Goal: Information Seeking & Learning: Learn about a topic

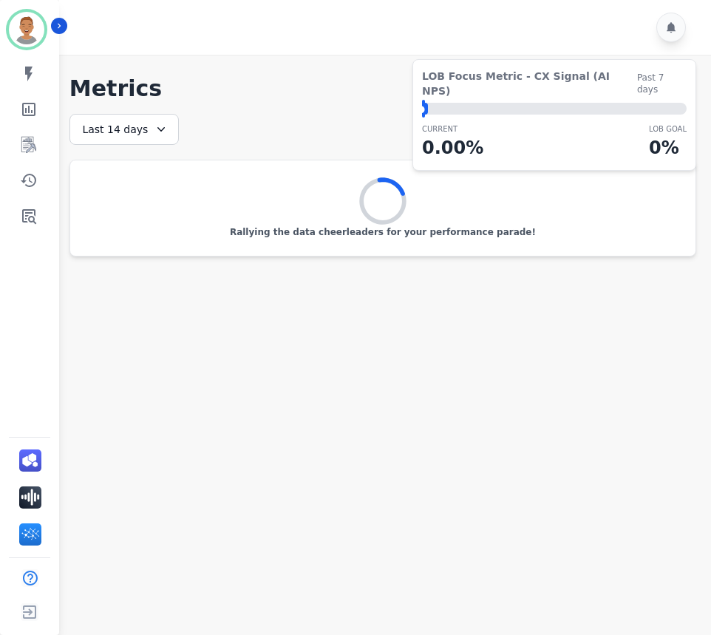
click at [170, 133] on div "Last 14 days" at bounding box center [123, 129] width 109 height 31
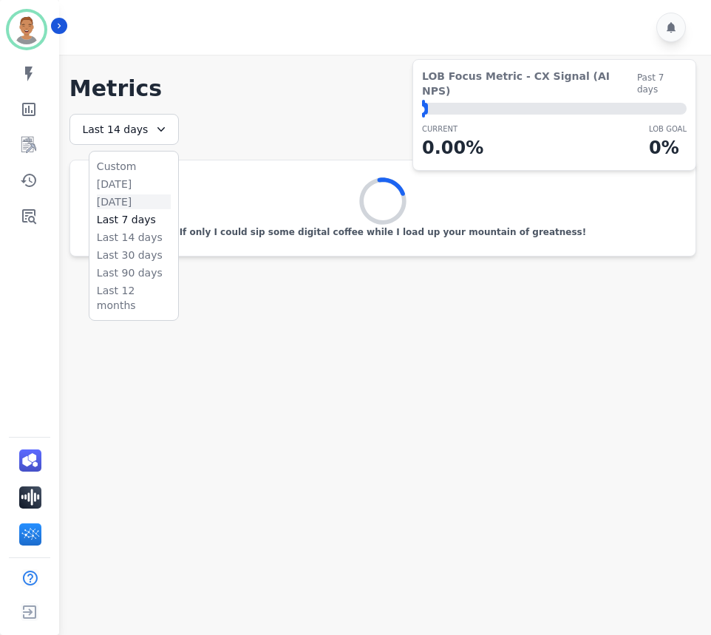
click at [114, 198] on li "[DATE]" at bounding box center [134, 201] width 74 height 15
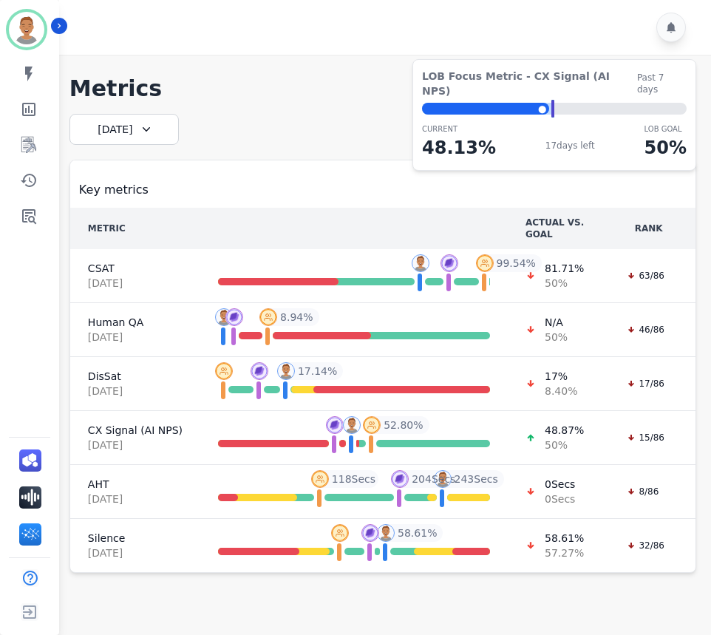
drag, startPoint x: 392, startPoint y: 112, endPoint x: 392, endPoint y: 126, distance: 14.0
click at [392, 126] on div "**********" at bounding box center [382, 323] width 626 height 497
drag, startPoint x: 570, startPoint y: 22, endPoint x: 564, endPoint y: 3, distance: 19.9
click at [565, 22] on div at bounding box center [387, 27] width 656 height 55
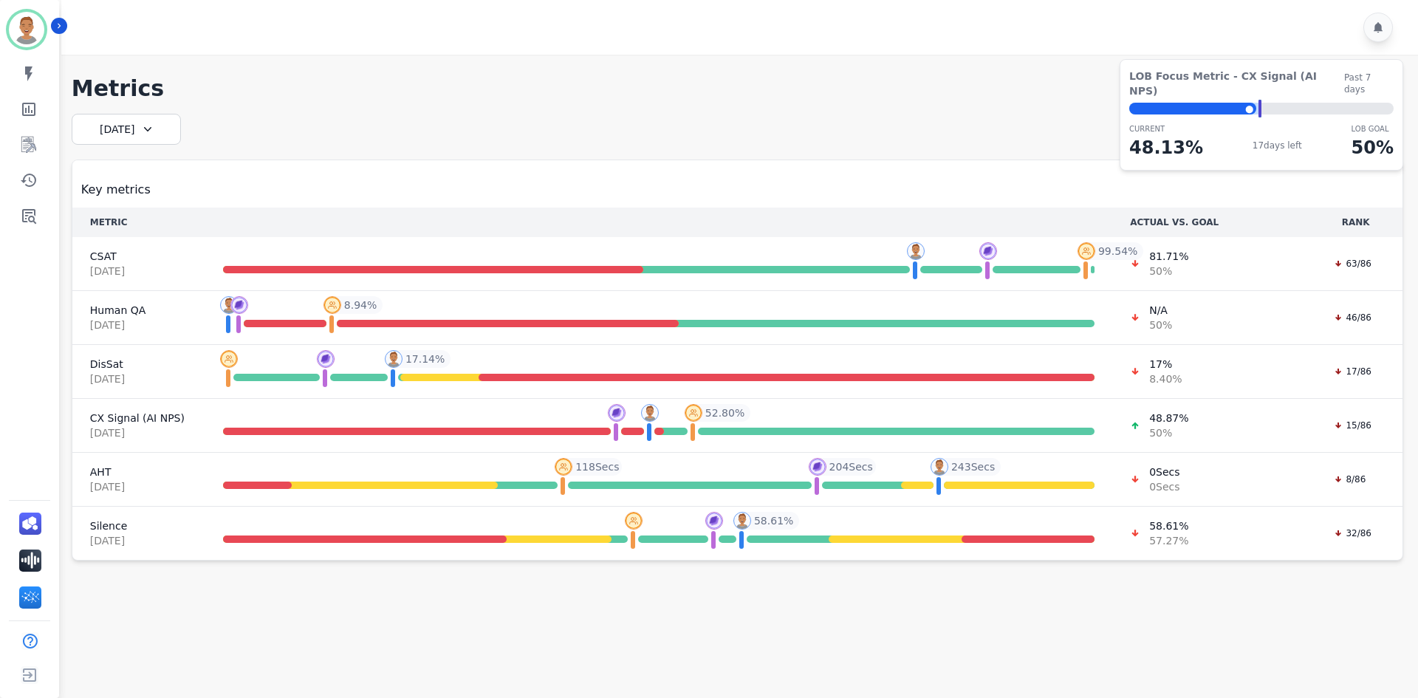
drag, startPoint x: 1254, startPoint y: 94, endPoint x: 1259, endPoint y: 100, distance: 8.0
click at [710, 103] on div "⬤ LOB Goal: 50.00% This weeks target: 49.95% Start: [DATE]" at bounding box center [1262, 109] width 264 height 12
click at [30, 73] on icon "Sidebar" at bounding box center [28, 73] width 7 height 15
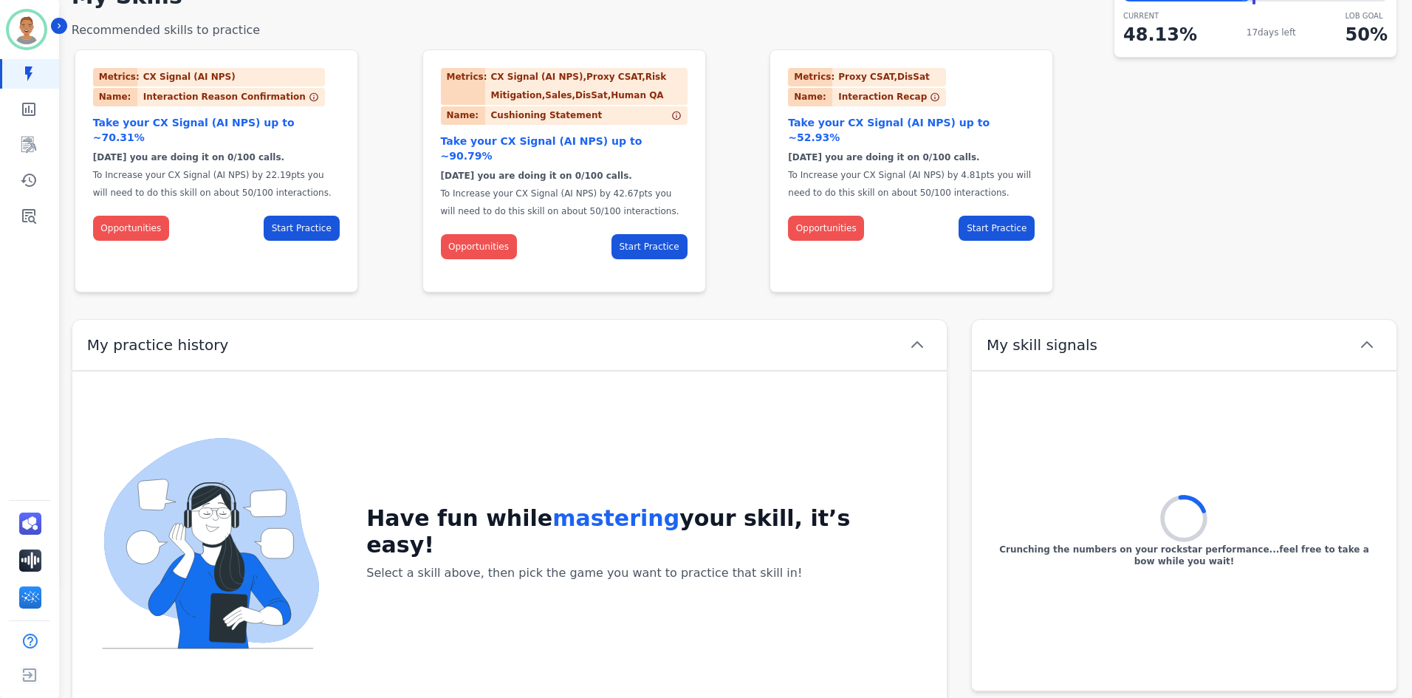
scroll to position [134, 0]
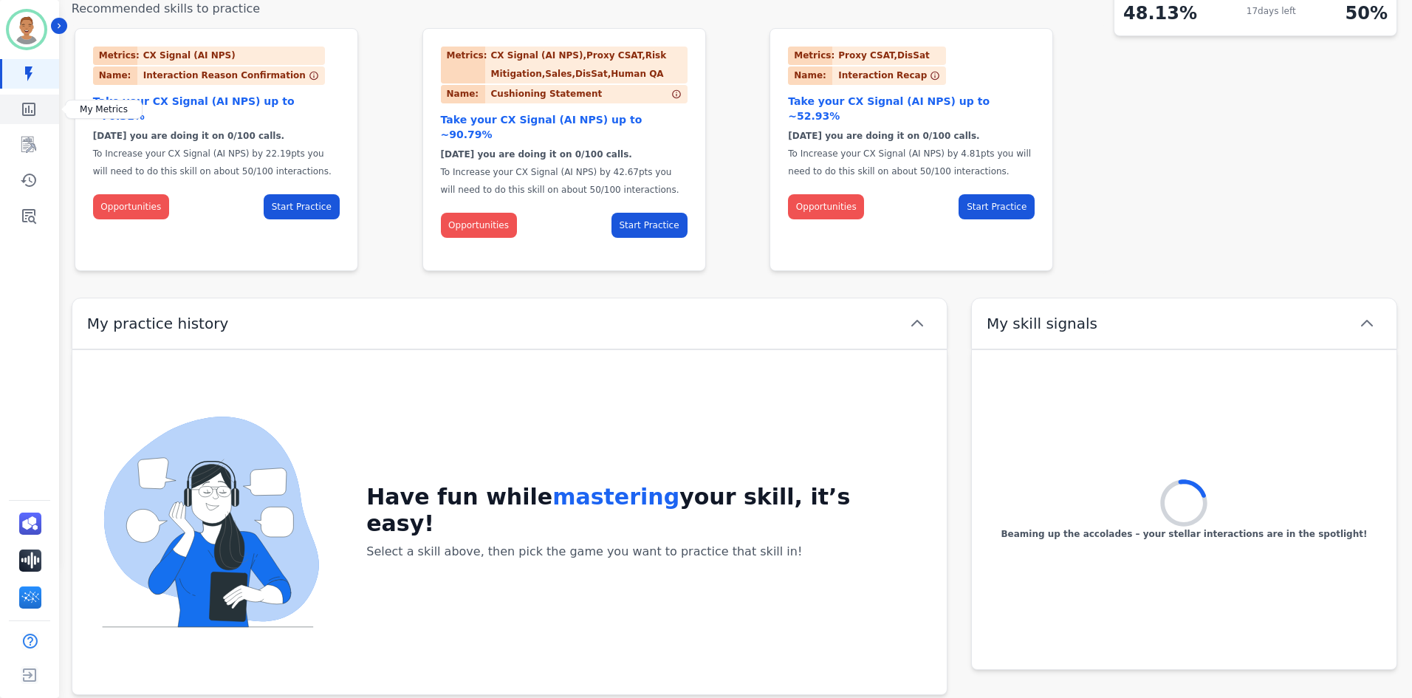
click at [29, 118] on link "Sidebar" at bounding box center [30, 110] width 57 height 30
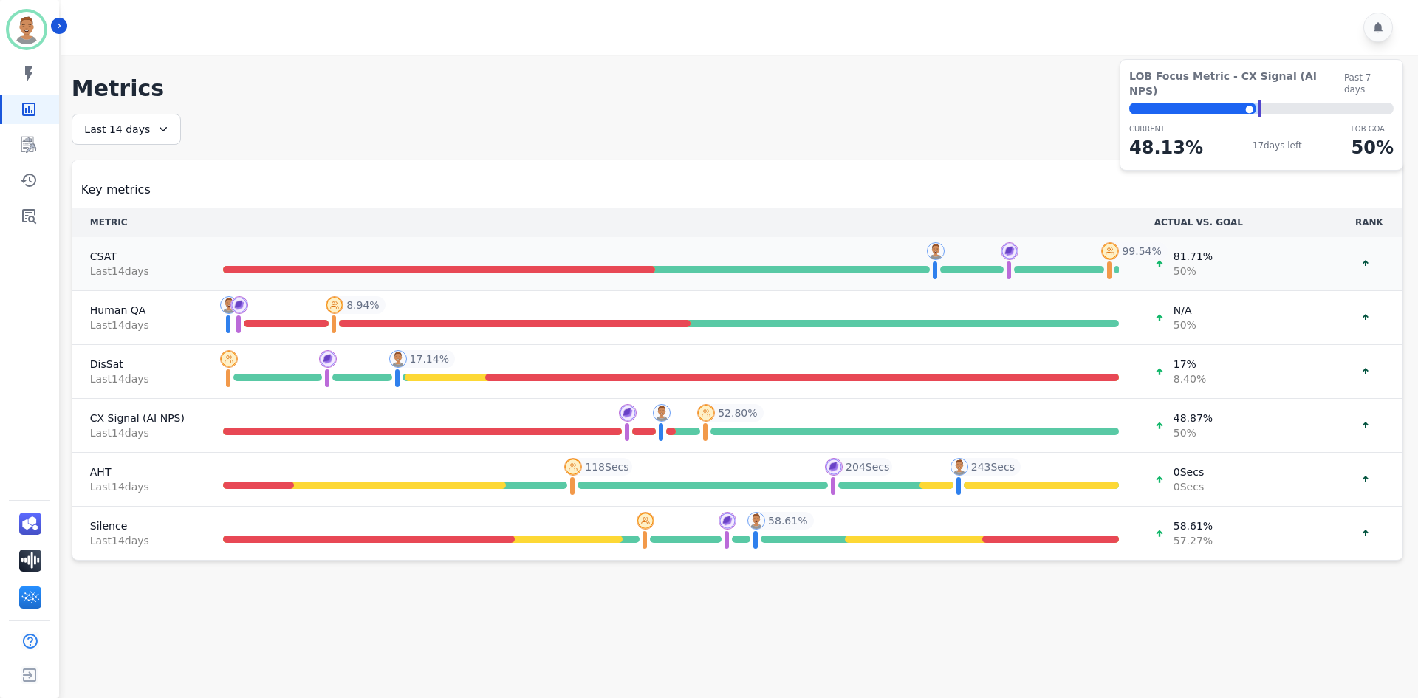
click at [406, 268] on div at bounding box center [439, 269] width 432 height 7
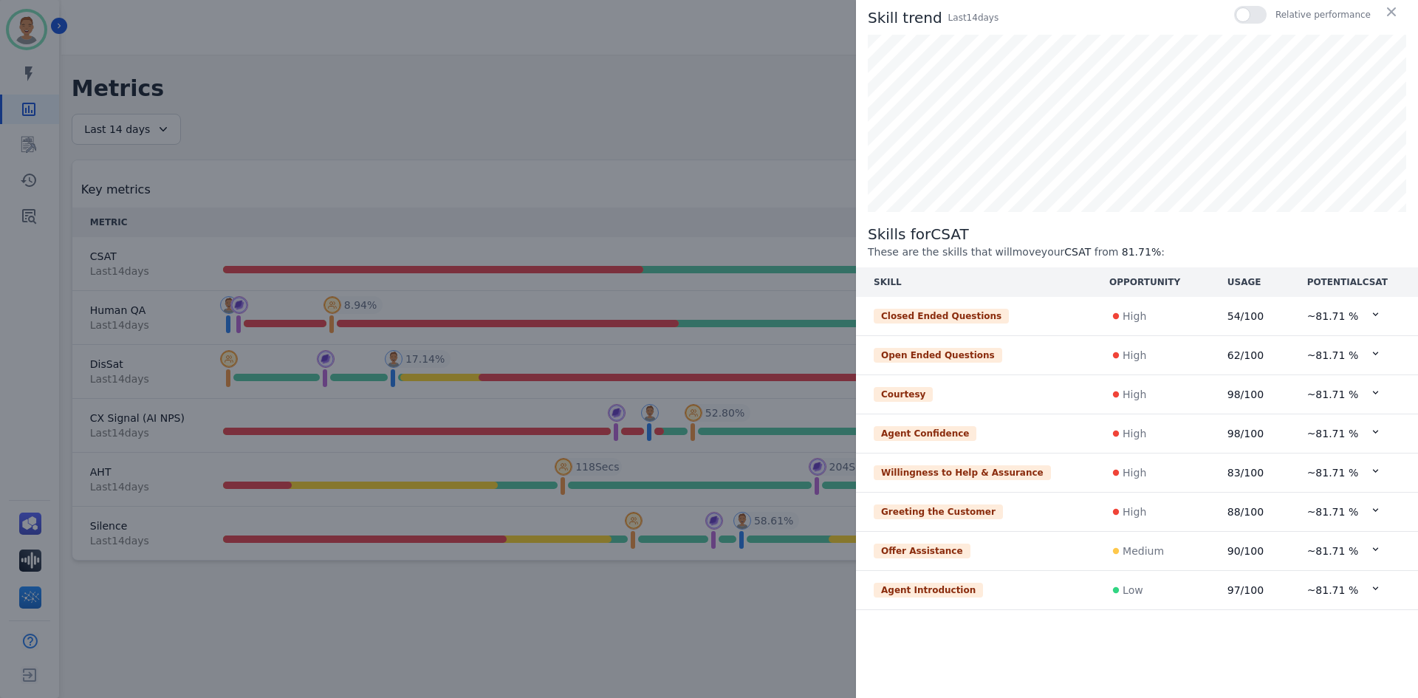
click at [710, 13] on div at bounding box center [1250, 15] width 33 height 18
click at [710, 14] on div at bounding box center [1250, 15] width 33 height 18
click at [710, 14] on div "Skill trend Last 14 day s Relative performance" at bounding box center [1137, 17] width 539 height 23
click at [710, 14] on div at bounding box center [1250, 15] width 33 height 18
click at [710, 315] on div "Closed Ended Questions" at bounding box center [974, 316] width 200 height 15
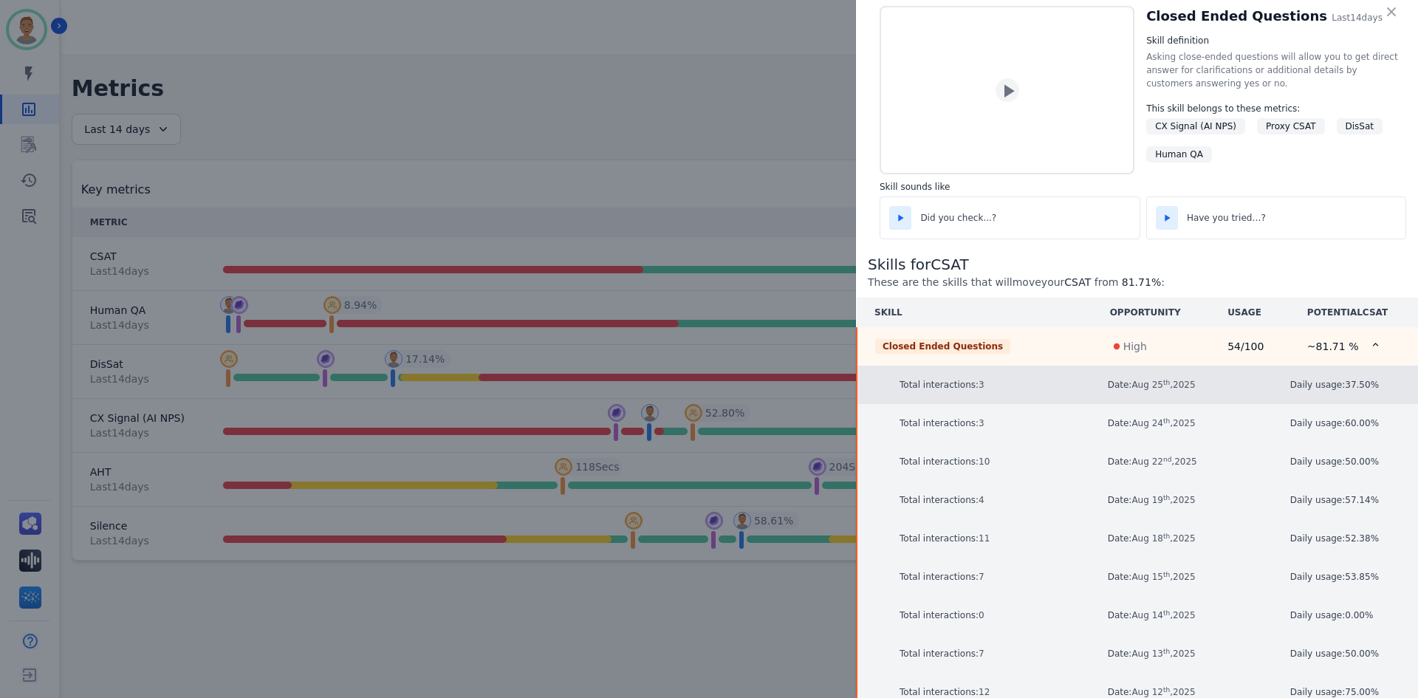
click at [710, 390] on p "Total interactions: 3" at bounding box center [996, 384] width 192 height 15
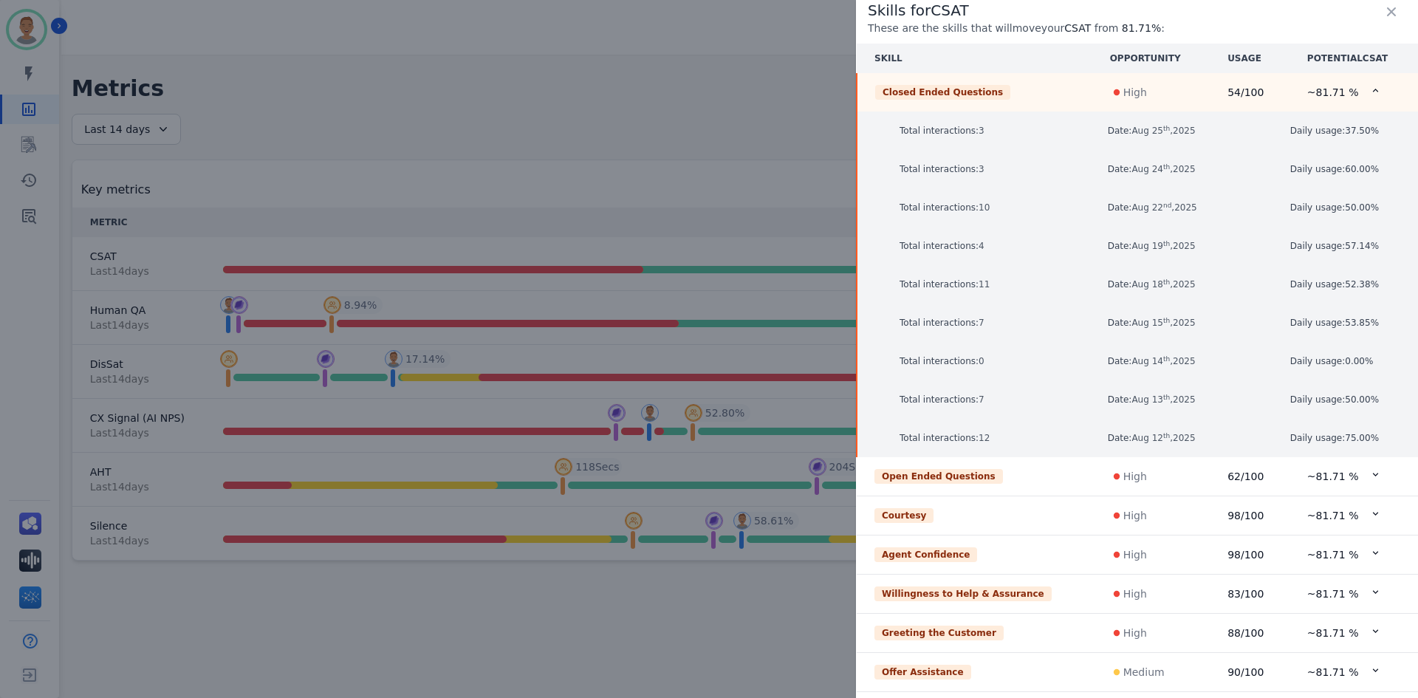
click at [710, 93] on icon at bounding box center [1375, 90] width 11 height 11
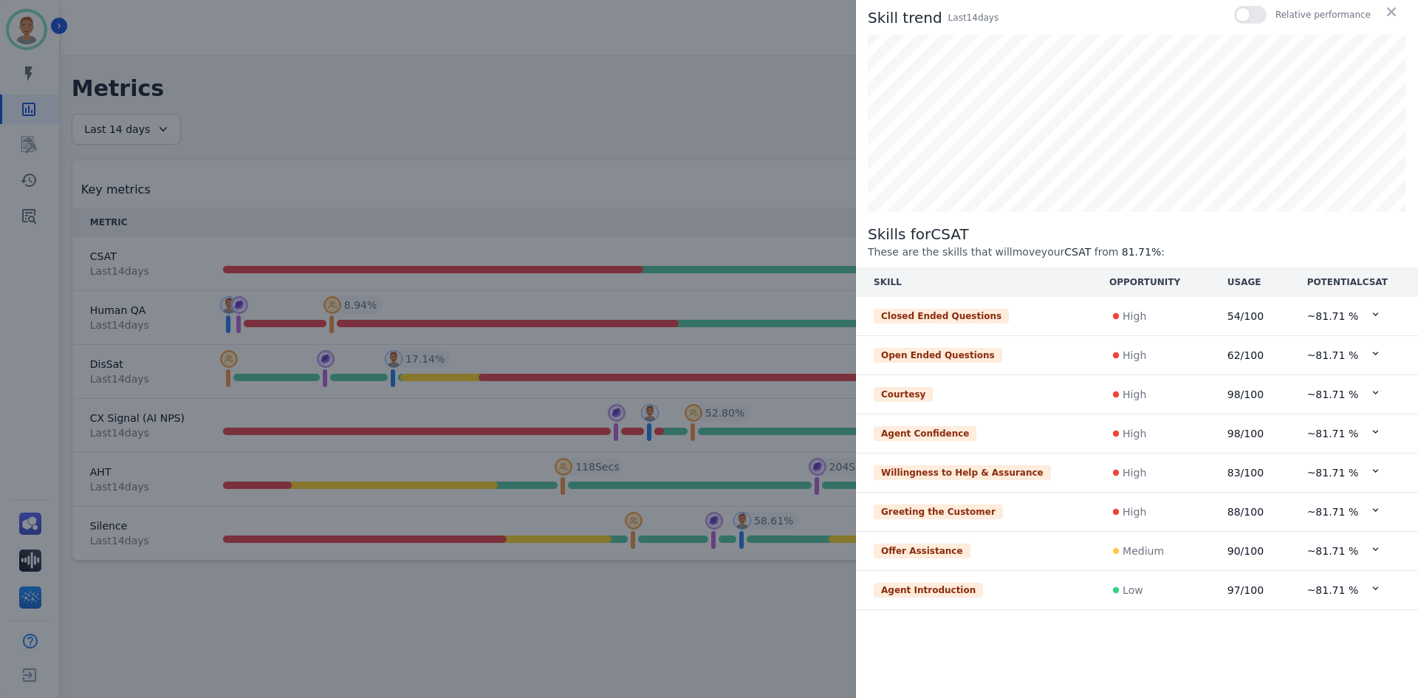
click at [710, 315] on icon at bounding box center [1375, 314] width 11 height 11
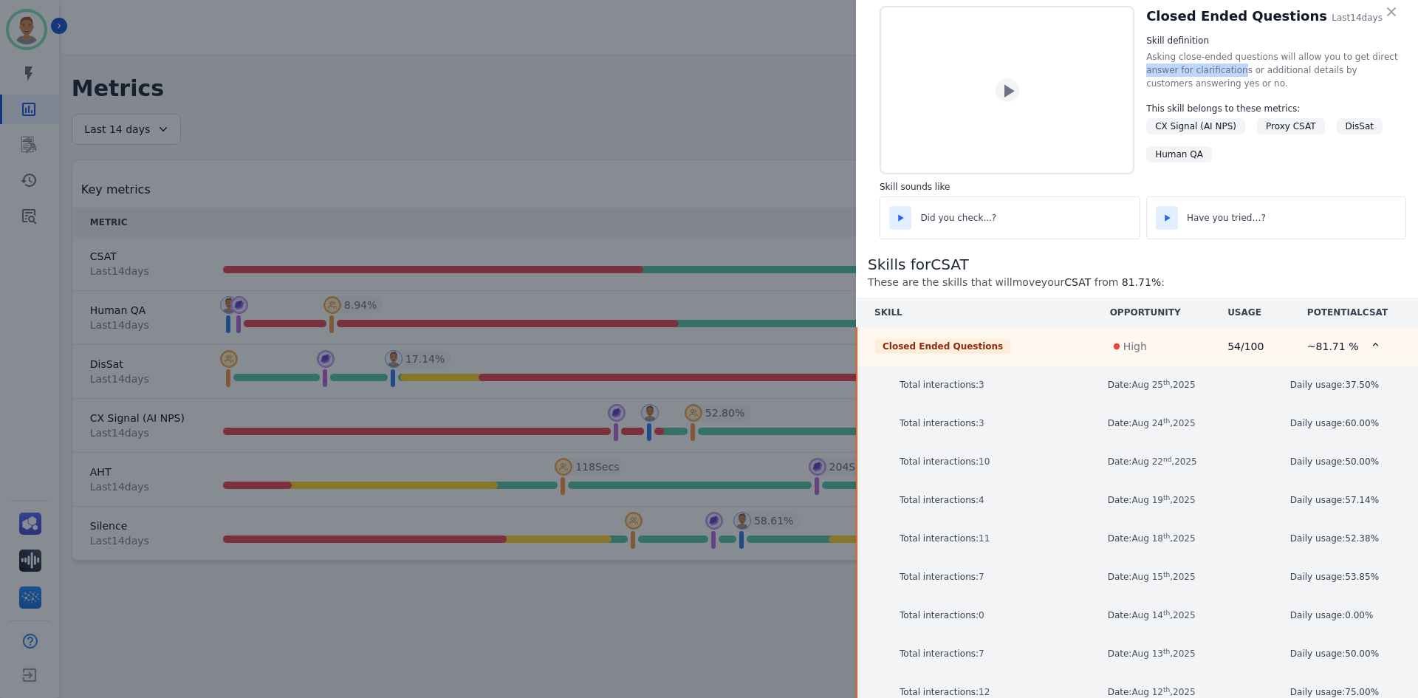
drag, startPoint x: 1154, startPoint y: 64, endPoint x: 1223, endPoint y: 68, distance: 68.8
click at [710, 68] on div "Closed Ended Questions Last 14 days Skill definition Asking close-ended questio…" at bounding box center [1143, 90] width 527 height 168
click at [710, 74] on div "Asking close-ended questions will allow you to get direct answer for clarificat…" at bounding box center [1277, 70] width 260 height 40
drag, startPoint x: 1297, startPoint y: 89, endPoint x: 1279, endPoint y: 64, distance: 31.2
click at [710, 89] on div "Asking close-ended questions will allow you to get direct answer for clarificat…" at bounding box center [1277, 70] width 260 height 40
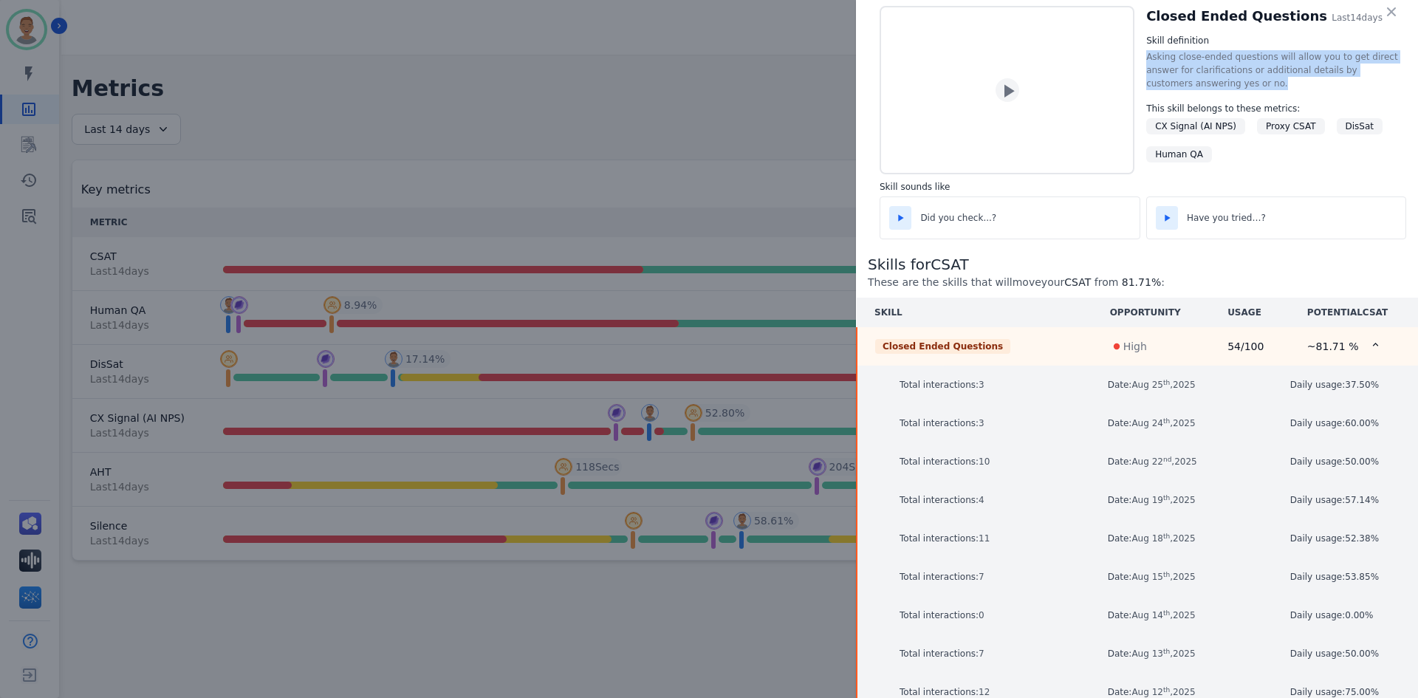
drag, startPoint x: 1251, startPoint y: 86, endPoint x: 1156, endPoint y: 61, distance: 98.0
click at [710, 61] on div "Closed Ended Questions Last 14 days Skill definition Asking close-ended questio…" at bounding box center [1143, 90] width 527 height 168
copy div "Asking close-ended questions will allow you to get direct answer for clarificat…"
click at [710, 349] on div "Closed Ended Questions" at bounding box center [942, 346] width 135 height 15
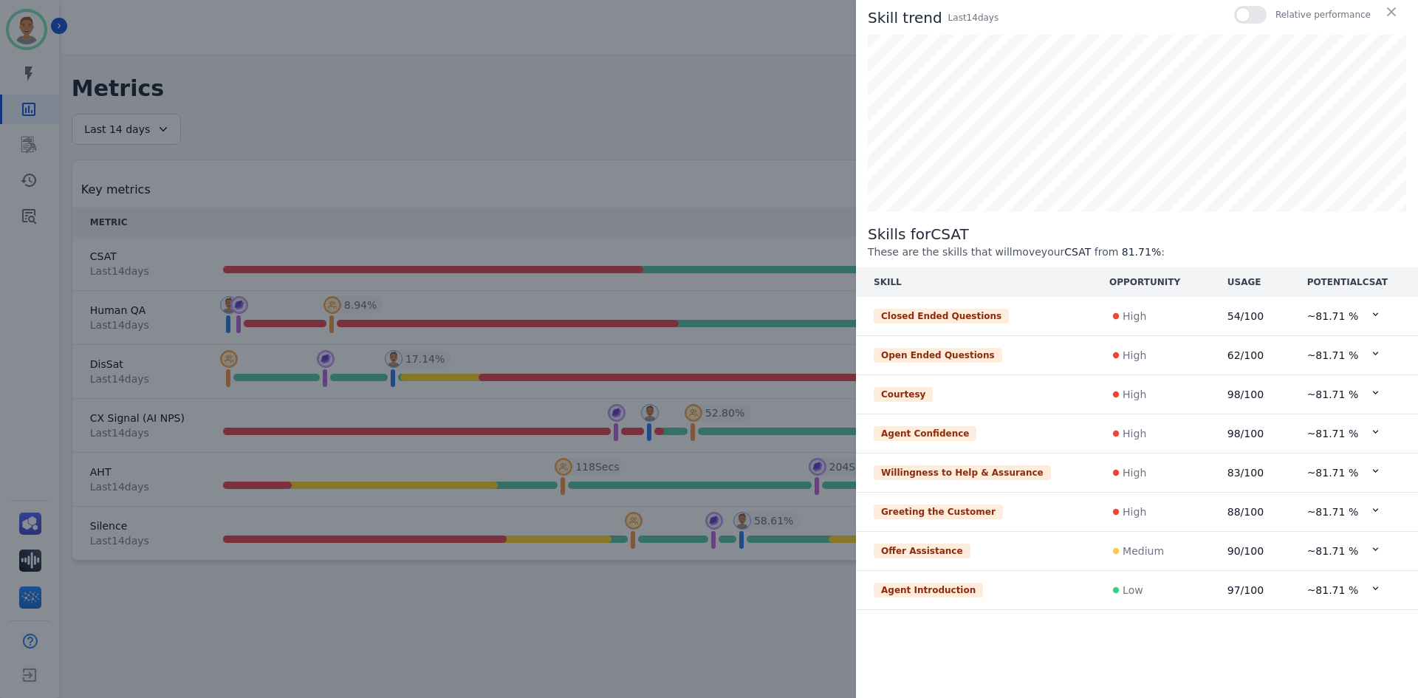
click at [710, 12] on div at bounding box center [1250, 15] width 33 height 18
click at [710, 406] on icon at bounding box center [1375, 431] width 11 height 11
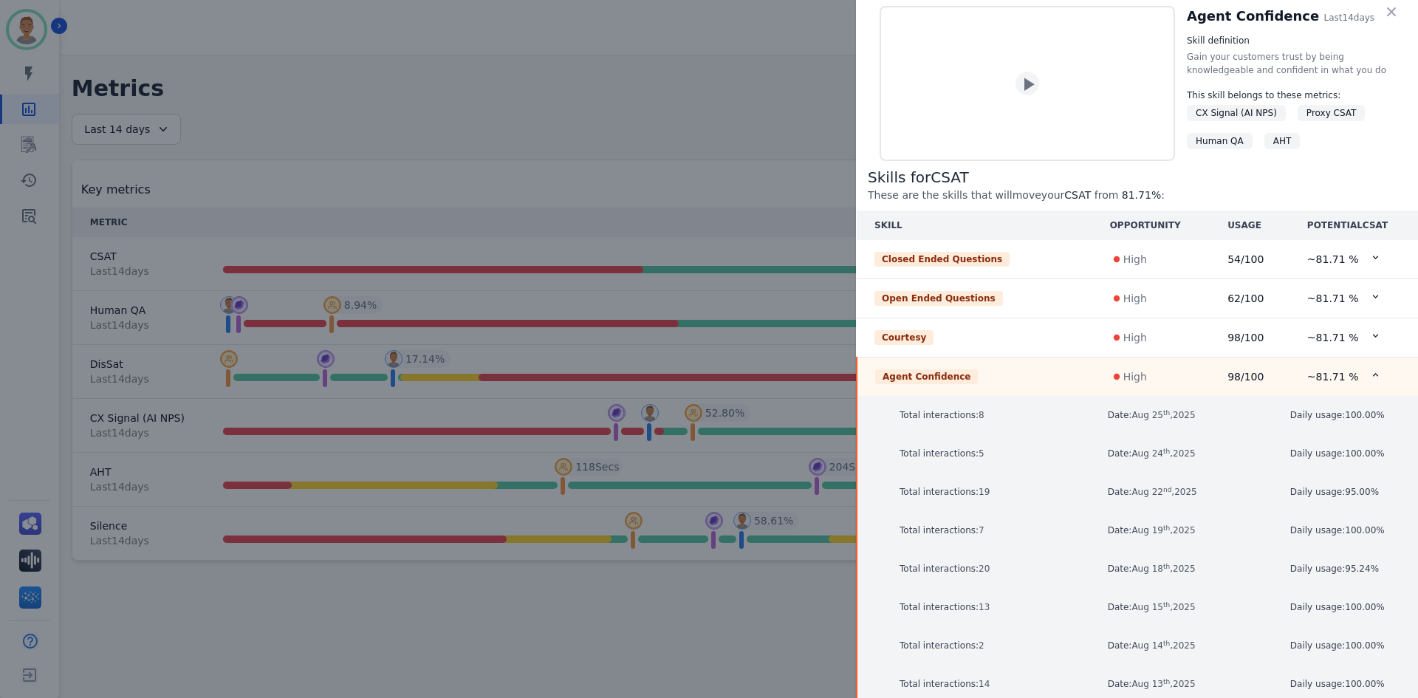
click at [710, 89] on icon at bounding box center [1030, 84] width 10 height 13
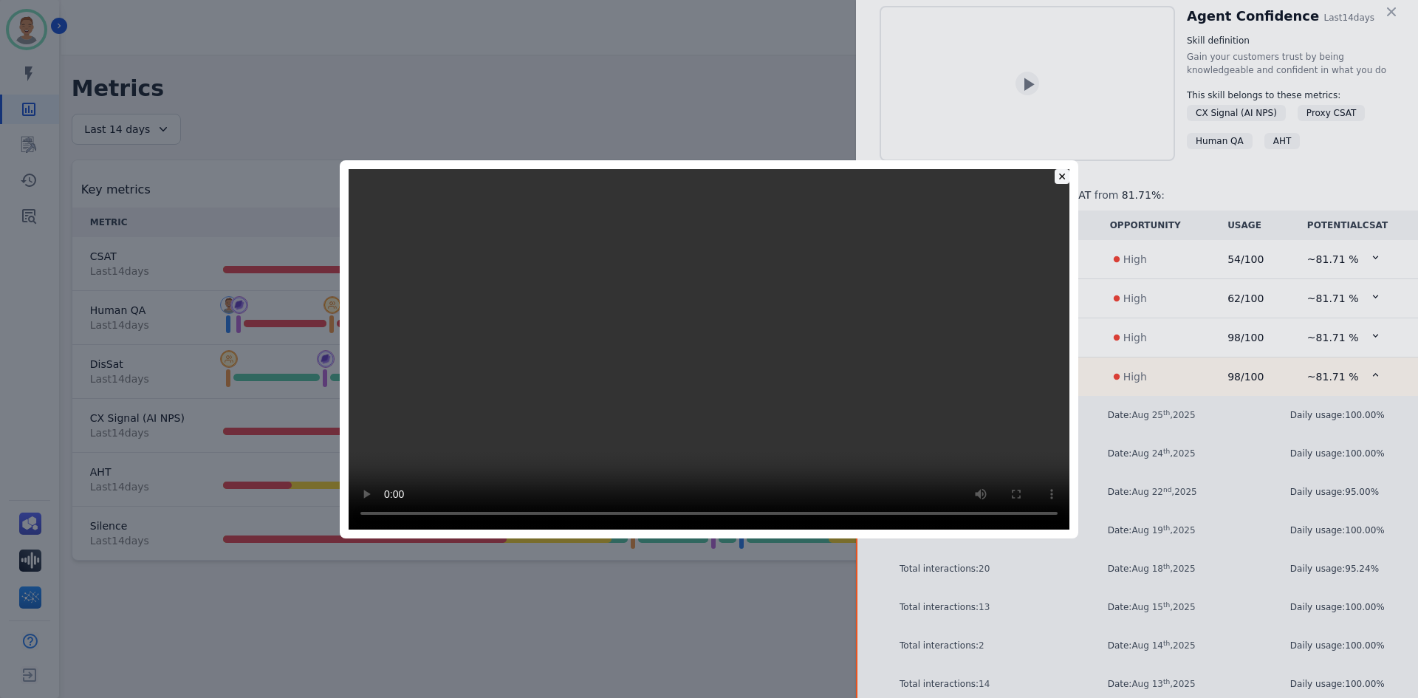
click at [710, 169] on div "✕" at bounding box center [1062, 176] width 15 height 15
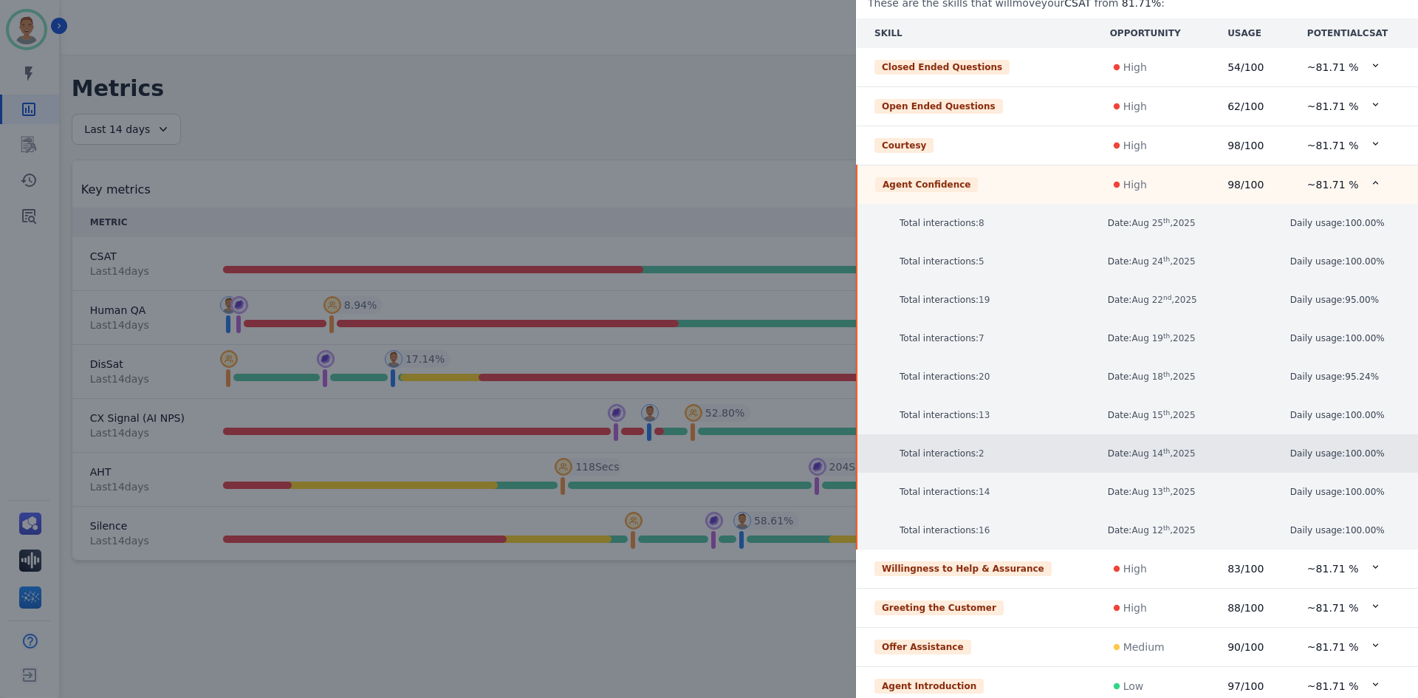
scroll to position [213, 0]
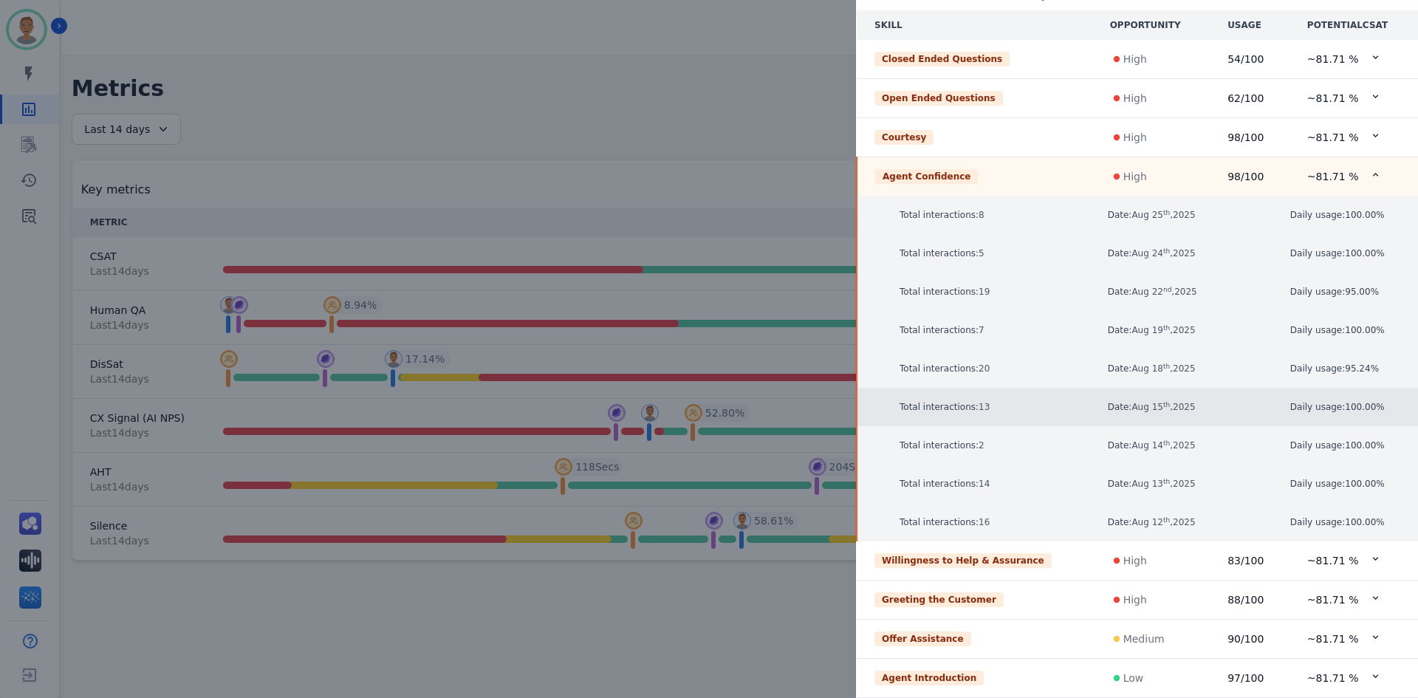
click at [710, 406] on p "Total interactions: 13" at bounding box center [996, 407] width 192 height 15
click at [710, 405] on p "Total interactions: 13" at bounding box center [996, 407] width 192 height 15
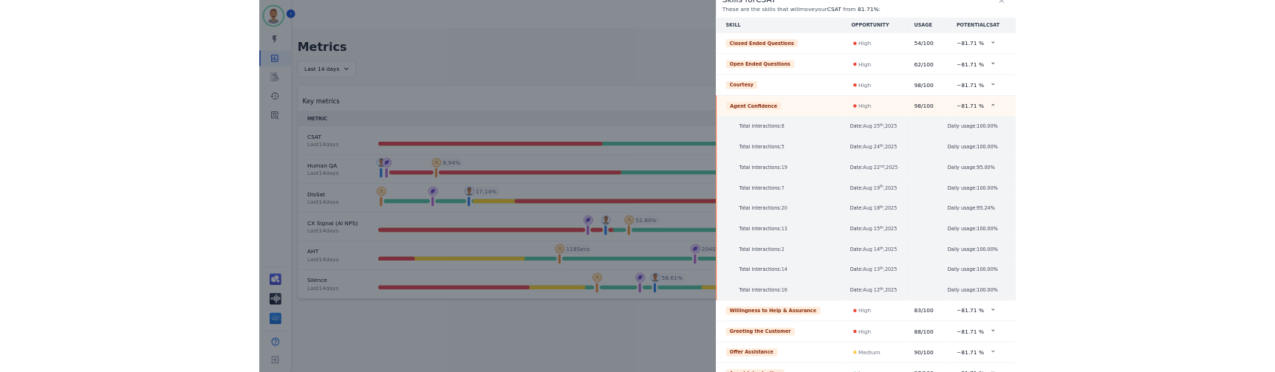
scroll to position [0, 0]
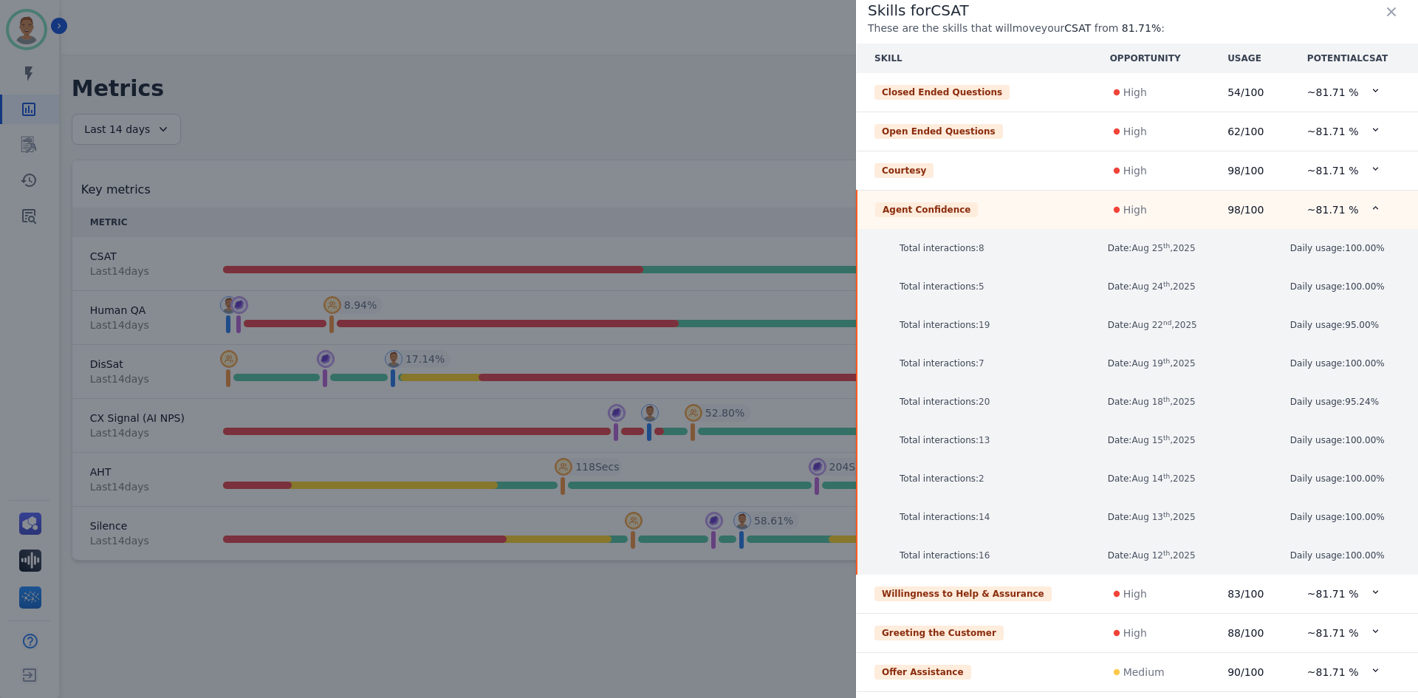
click at [710, 92] on td "Closed Ended Questions" at bounding box center [975, 92] width 236 height 39
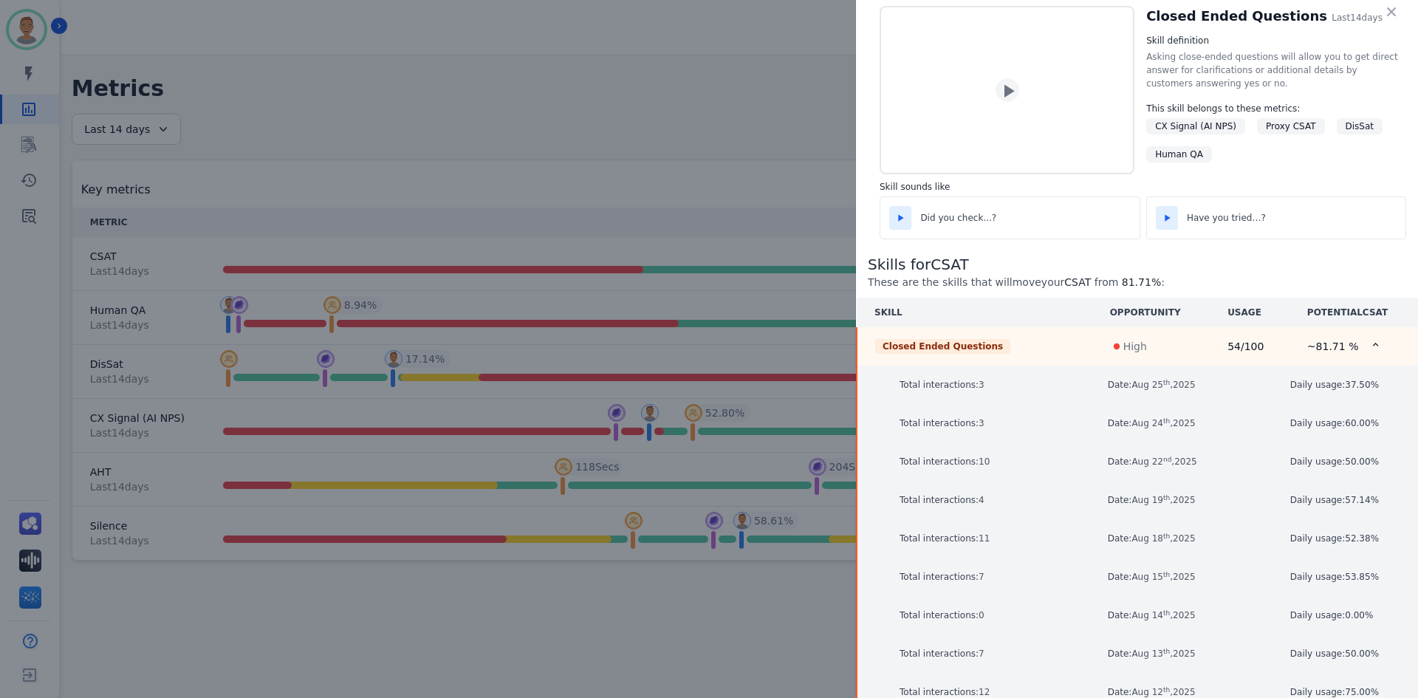
click at [710, 213] on icon at bounding box center [901, 218] width 12 height 12
click at [710, 215] on icon at bounding box center [901, 218] width 12 height 12
click at [710, 213] on icon at bounding box center [1167, 218] width 12 height 12
click at [710, 215] on icon at bounding box center [1167, 218] width 12 height 12
click at [710, 208] on div at bounding box center [900, 218] width 22 height 24
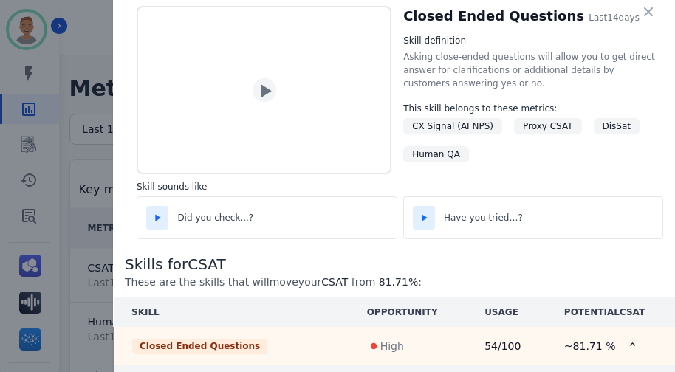
click at [156, 219] on icon at bounding box center [158, 217] width 5 height 7
click at [268, 95] on icon at bounding box center [267, 90] width 10 height 13
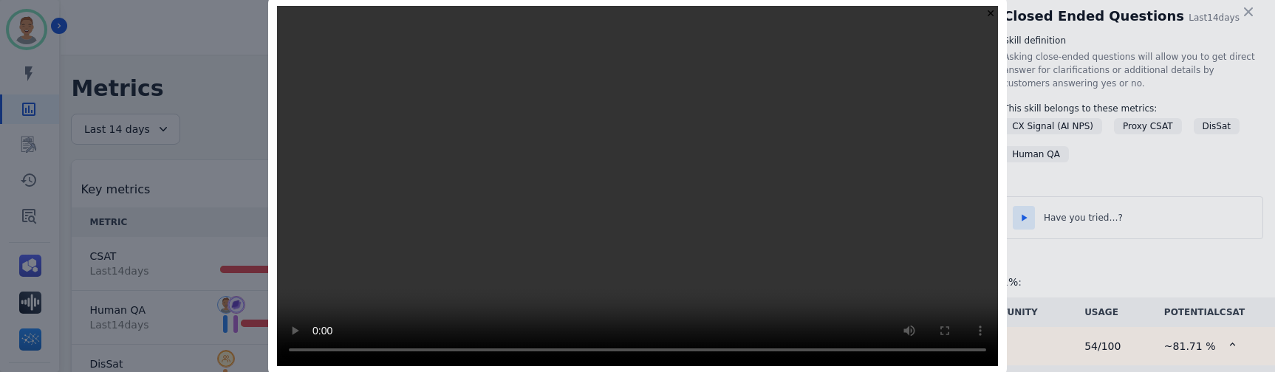
click at [218, 57] on div "✕" at bounding box center [637, 186] width 1275 height 372
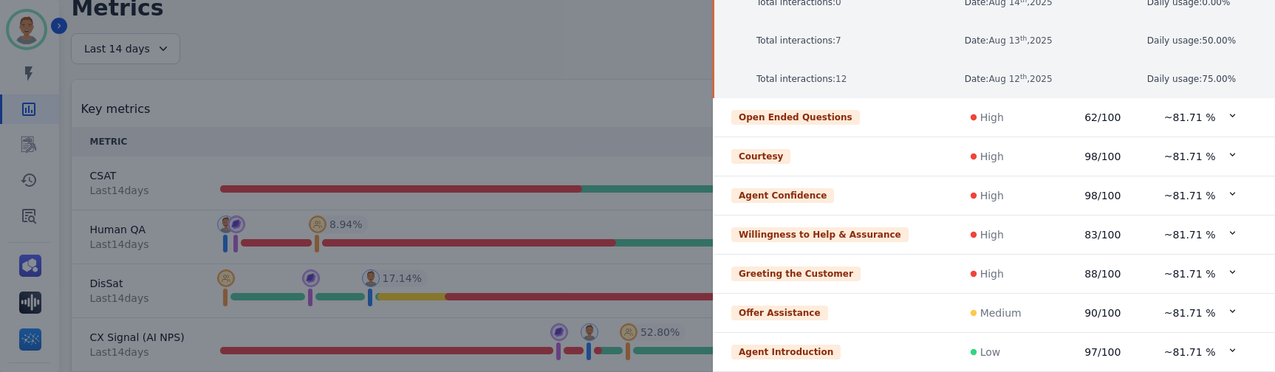
scroll to position [188, 0]
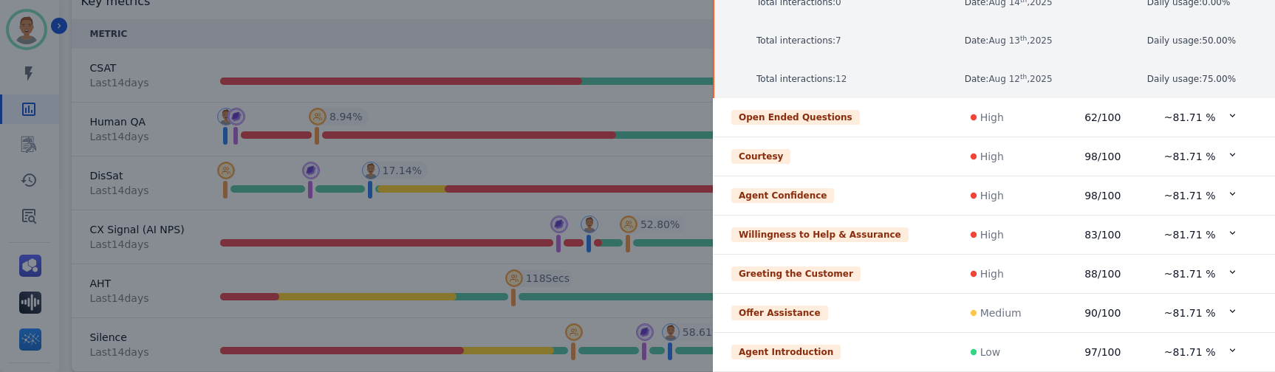
click at [710, 346] on div "Agent Introduction" at bounding box center [785, 352] width 109 height 15
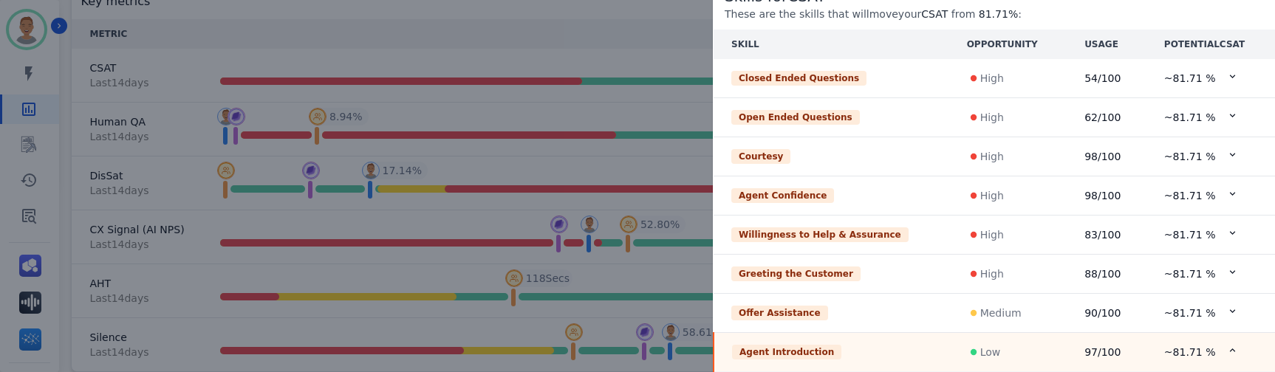
scroll to position [193, 0]
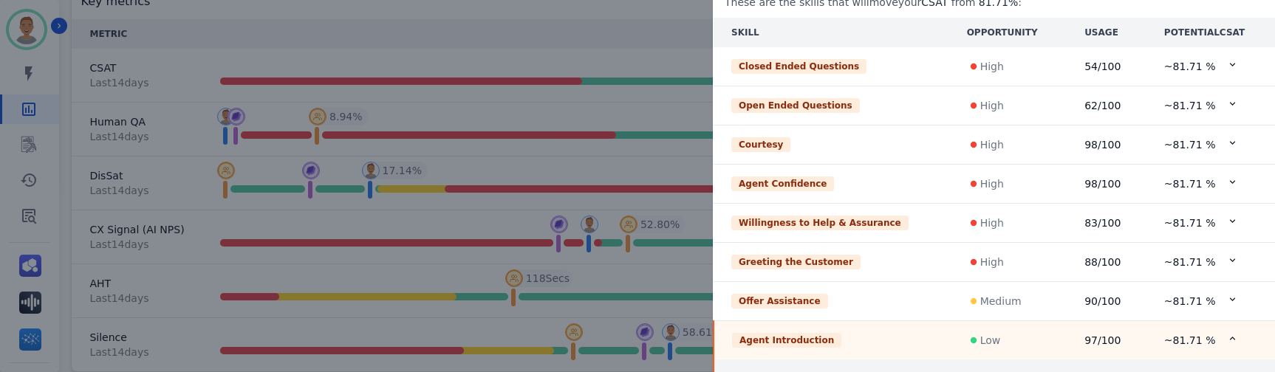
click at [710, 344] on icon at bounding box center [1232, 338] width 11 height 11
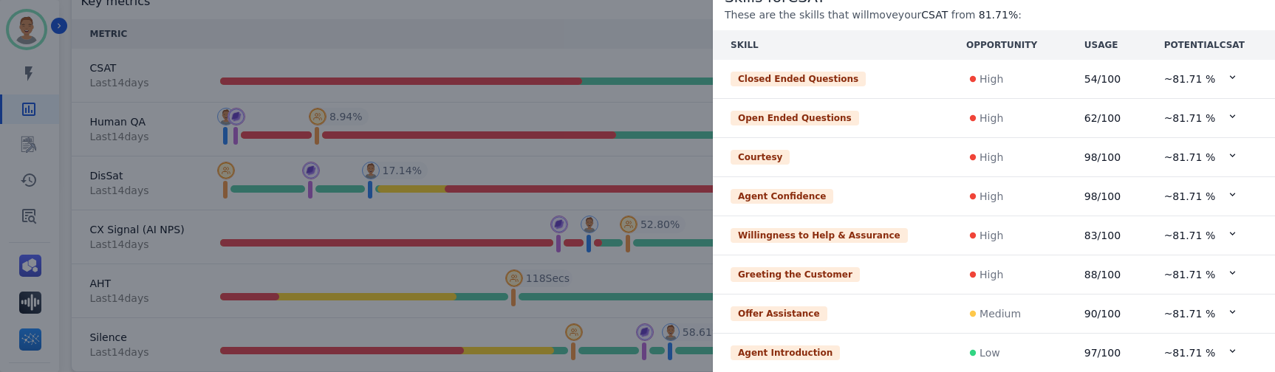
click at [710, 352] on p "Low" at bounding box center [990, 353] width 21 height 15
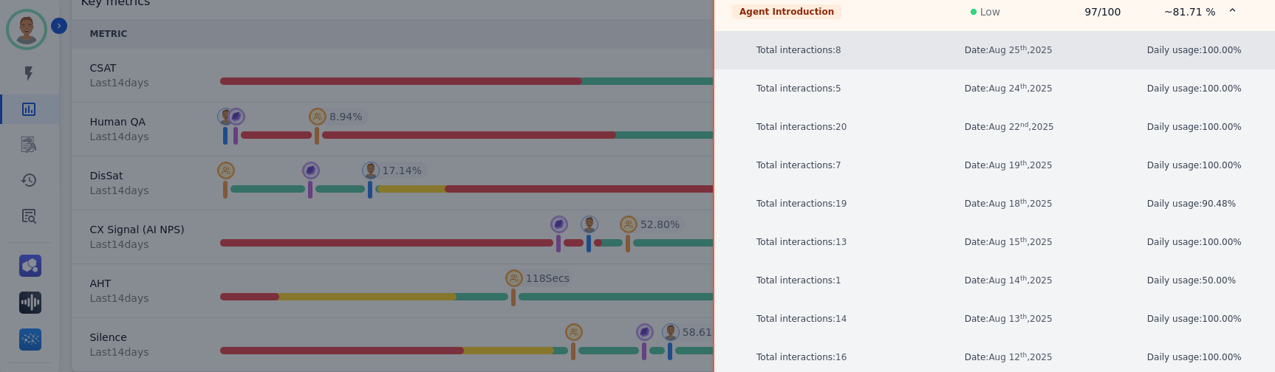
scroll to position [539, 0]
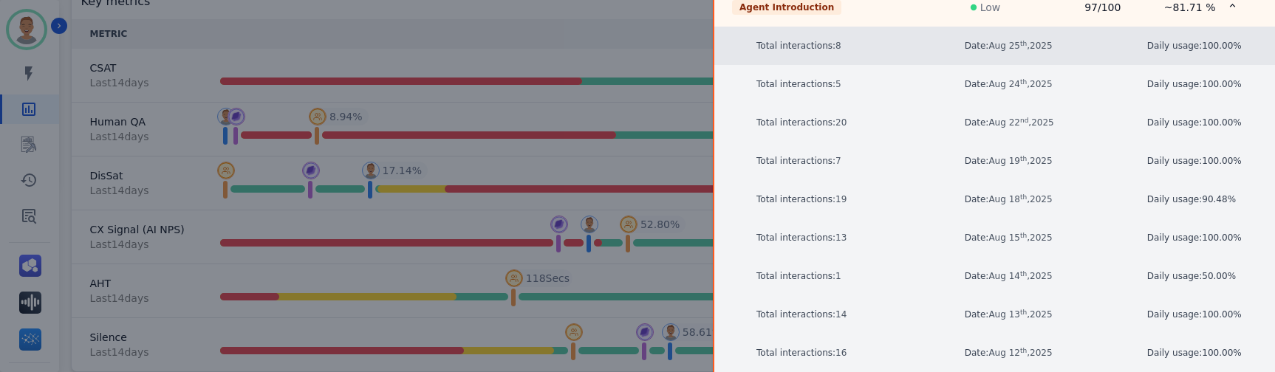
click at [710, 47] on td "Daily usage: 100.00 %" at bounding box center [1211, 46] width 129 height 38
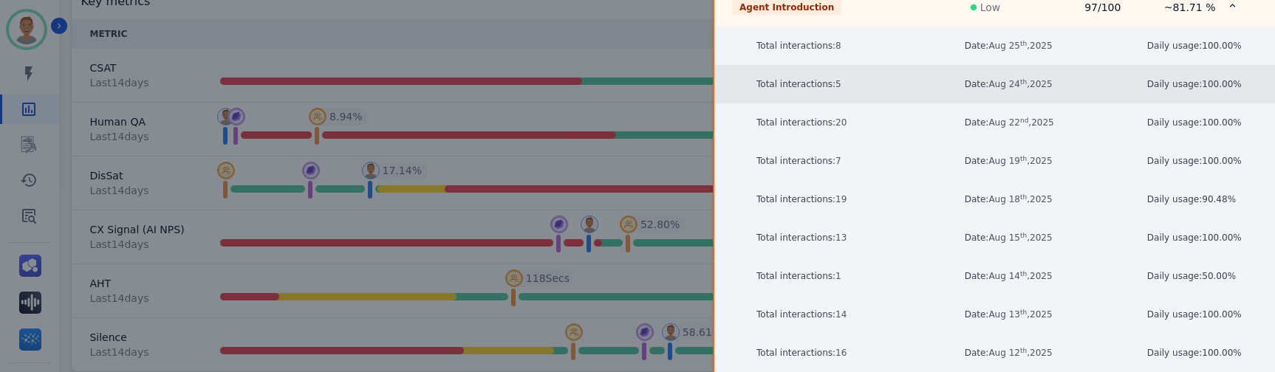
click at [710, 86] on p "Total interactions: 5" at bounding box center [852, 84] width 192 height 15
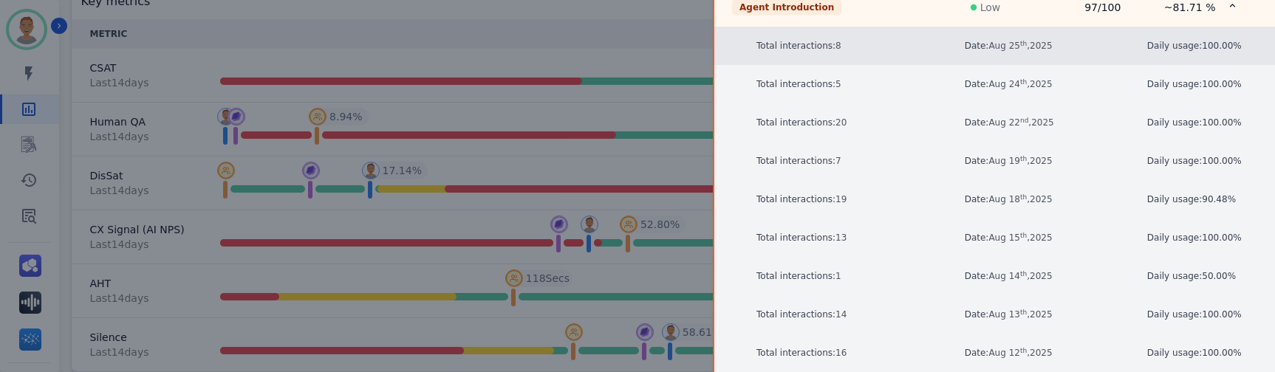
click at [710, 40] on p "Total interactions: 8" at bounding box center [852, 45] width 192 height 15
click at [710, 51] on span "[DATE]" at bounding box center [1020, 46] width 64 height 10
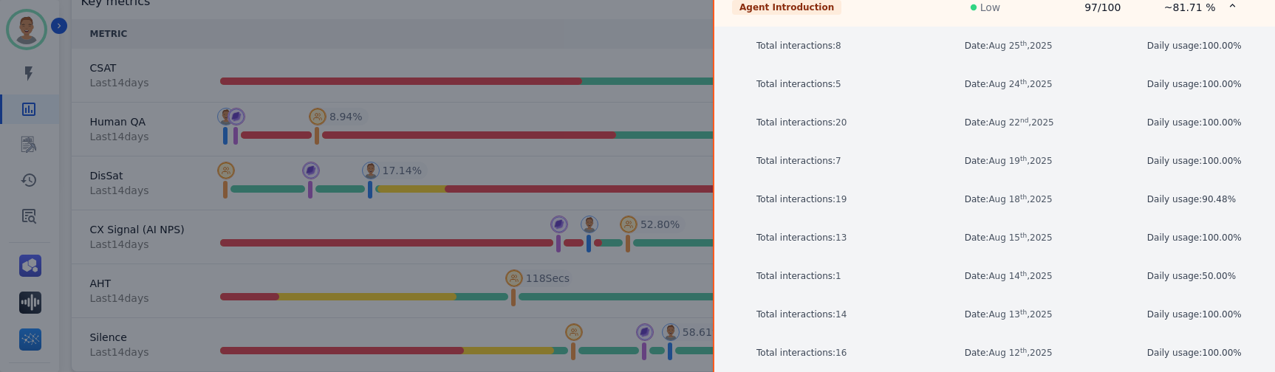
click at [710, 10] on p "Low" at bounding box center [990, 7] width 21 height 15
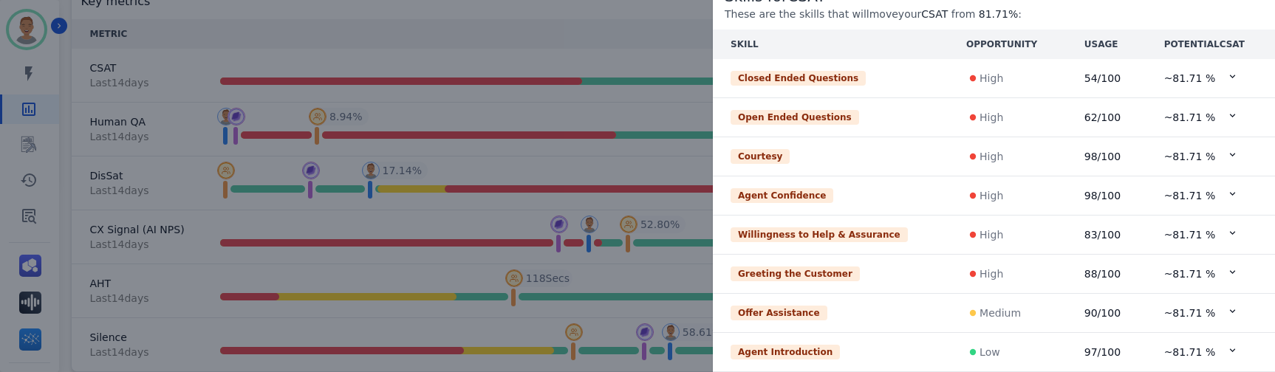
scroll to position [237, 0]
click at [710, 311] on p "Medium" at bounding box center [1000, 314] width 41 height 15
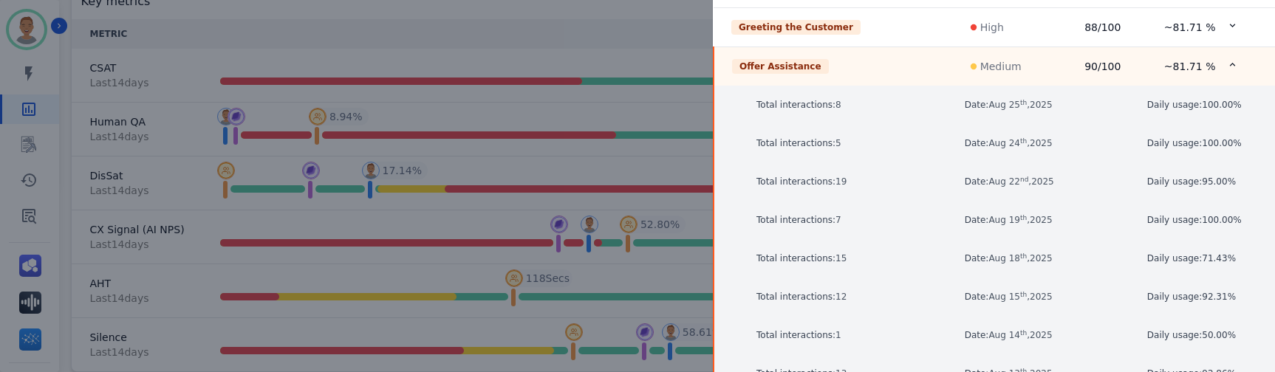
scroll to position [243, 0]
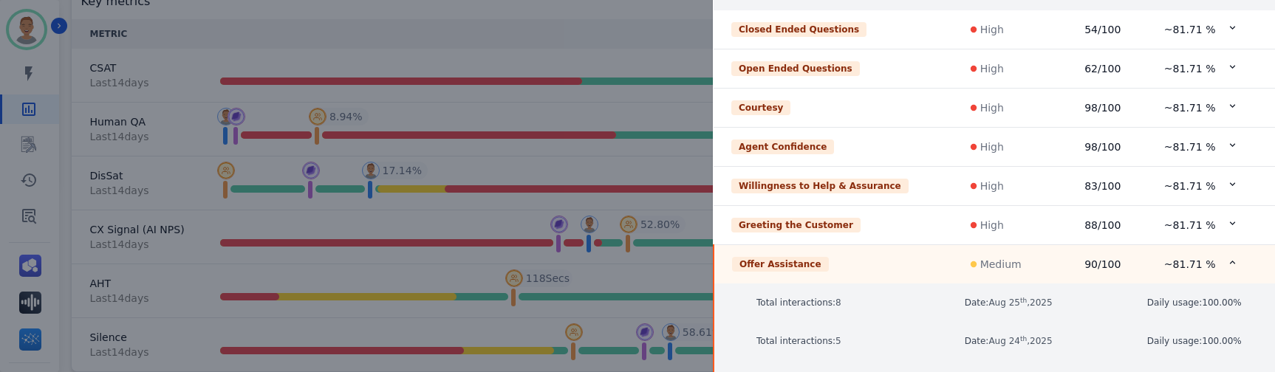
click at [710, 228] on p "High" at bounding box center [992, 225] width 24 height 15
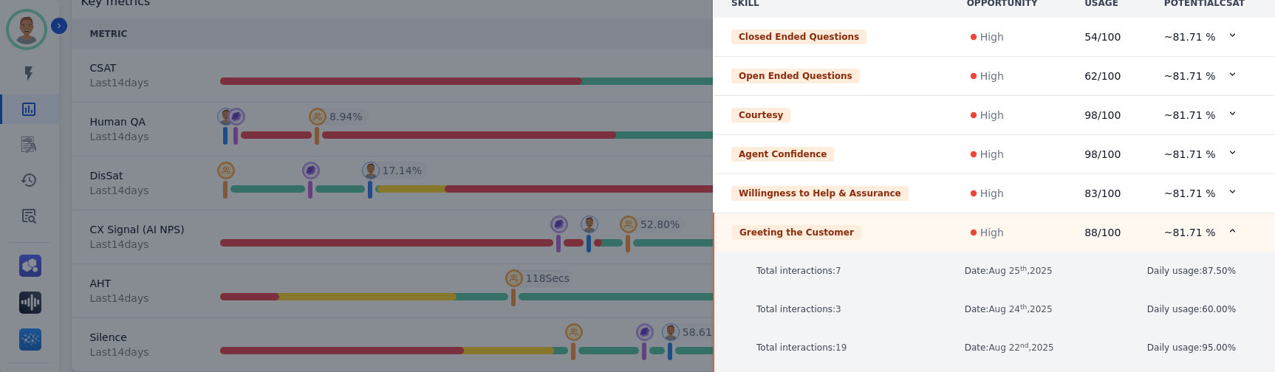
click at [710, 189] on div "Willingness to Help & Assurance" at bounding box center [819, 193] width 177 height 15
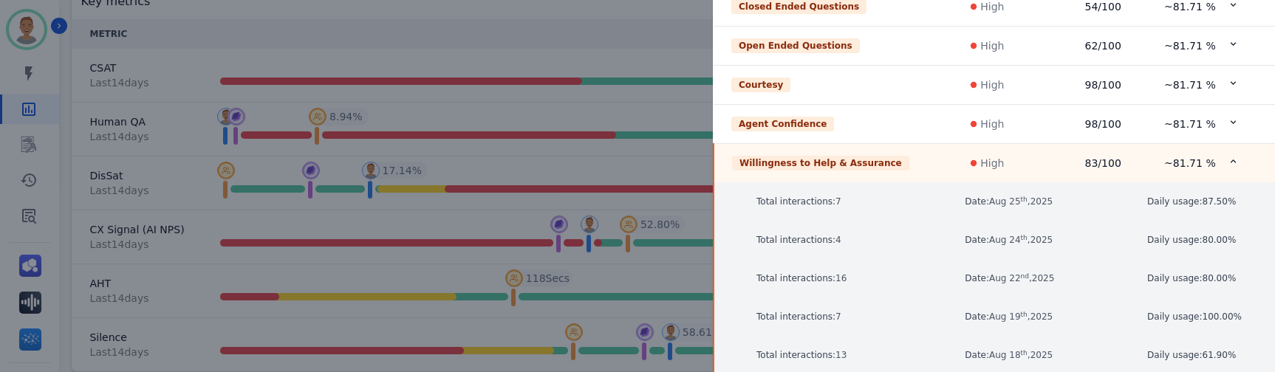
scroll to position [176, 0]
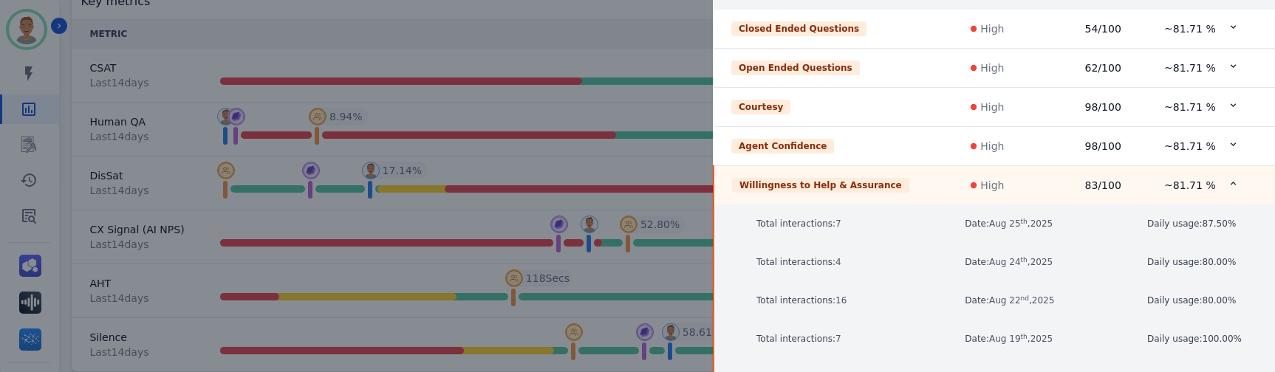
click at [710, 156] on td "High" at bounding box center [1007, 146] width 117 height 39
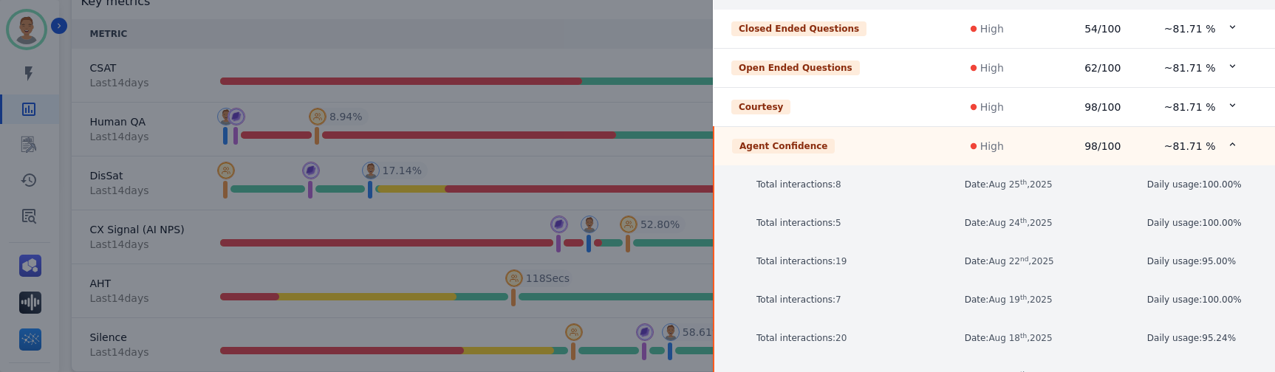
scroll to position [243, 0]
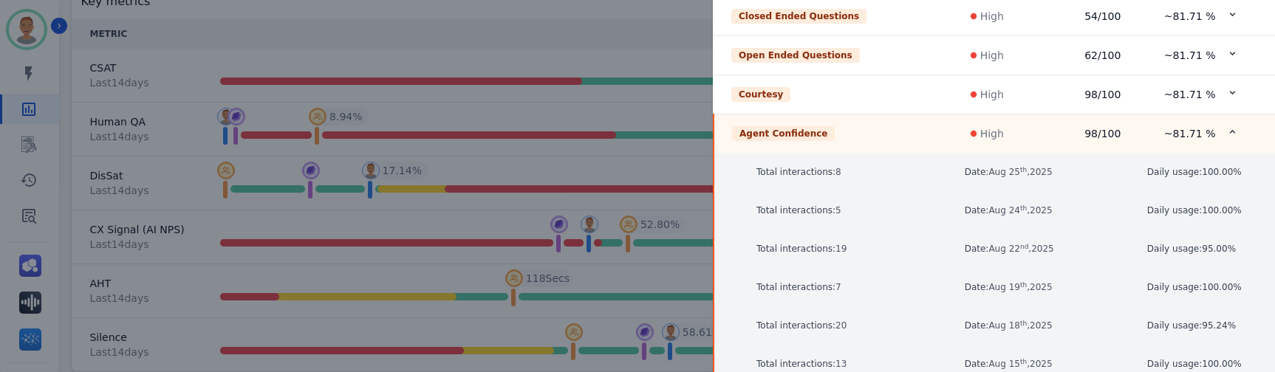
click at [710, 102] on p "High" at bounding box center [992, 94] width 24 height 15
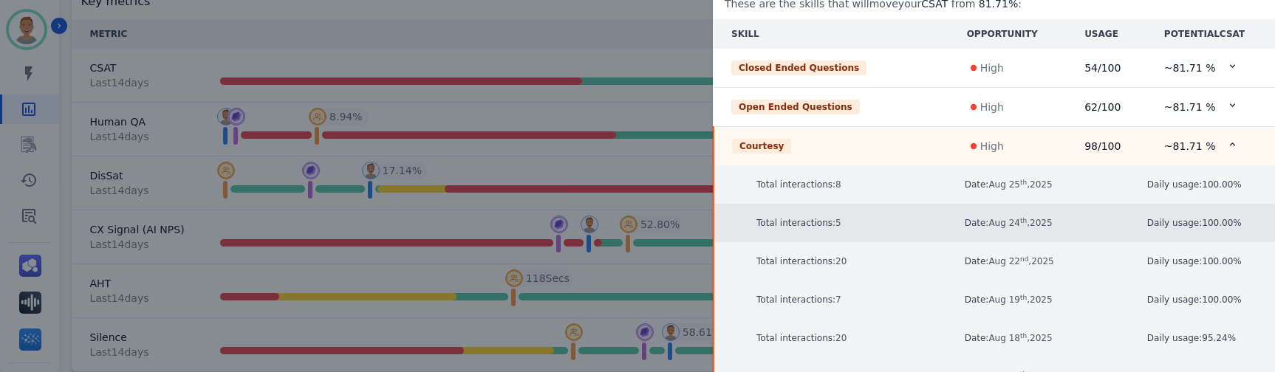
scroll to position [169, 0]
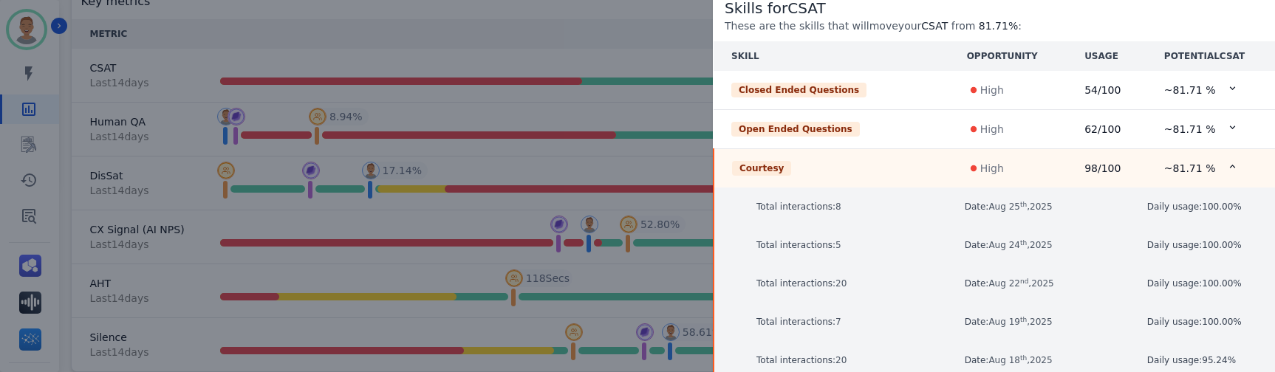
click at [710, 149] on td "Open Ended Questions" at bounding box center [832, 129] width 236 height 39
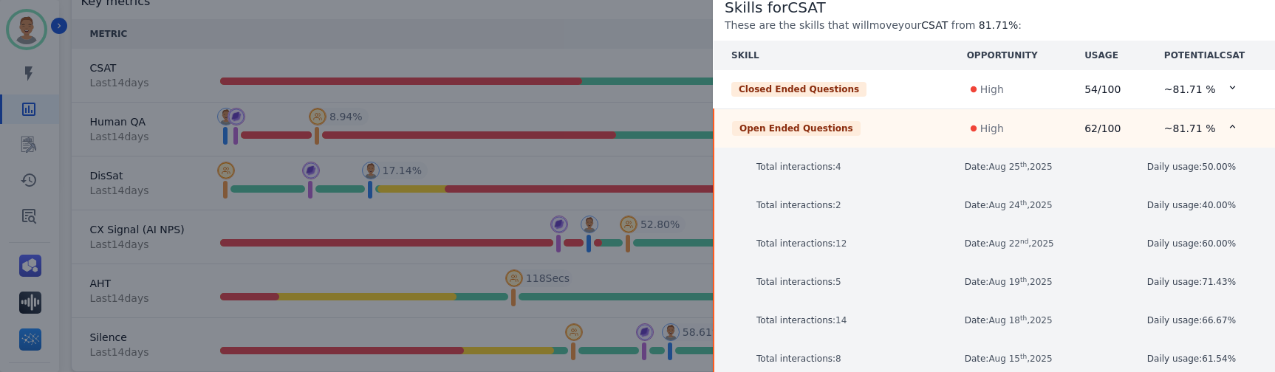
scroll to position [170, 0]
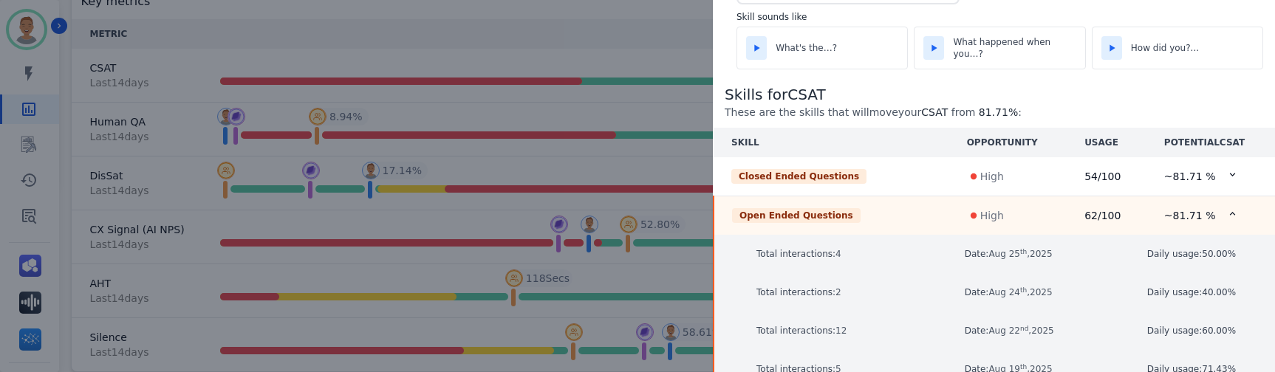
click at [710, 182] on div "High" at bounding box center [1009, 176] width 79 height 15
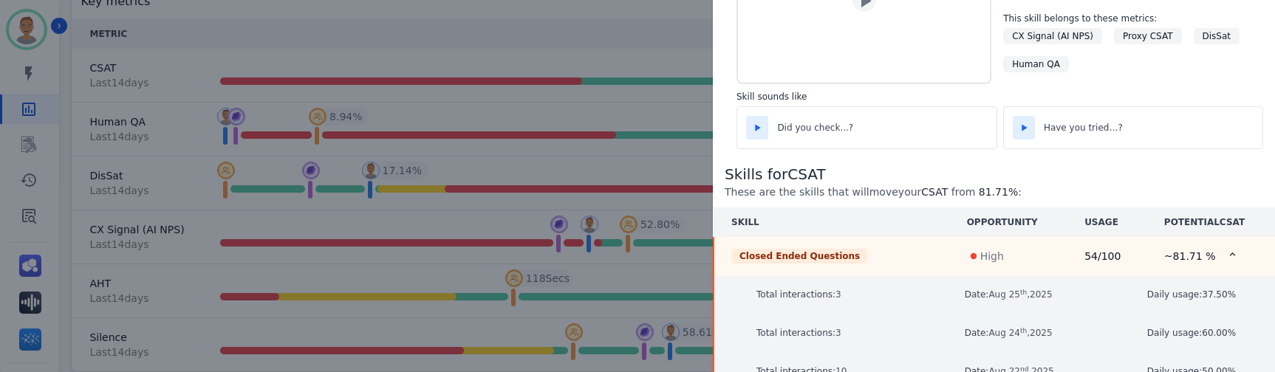
scroll to position [0, 0]
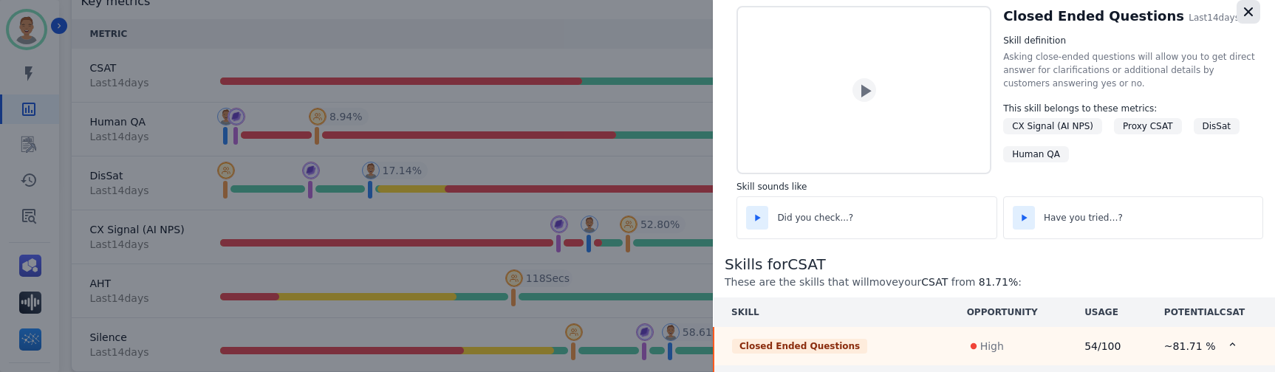
drag, startPoint x: 1245, startPoint y: 15, endPoint x: 1237, endPoint y: 17, distance: 8.4
click at [710, 15] on icon "button" at bounding box center [1248, 11] width 15 height 15
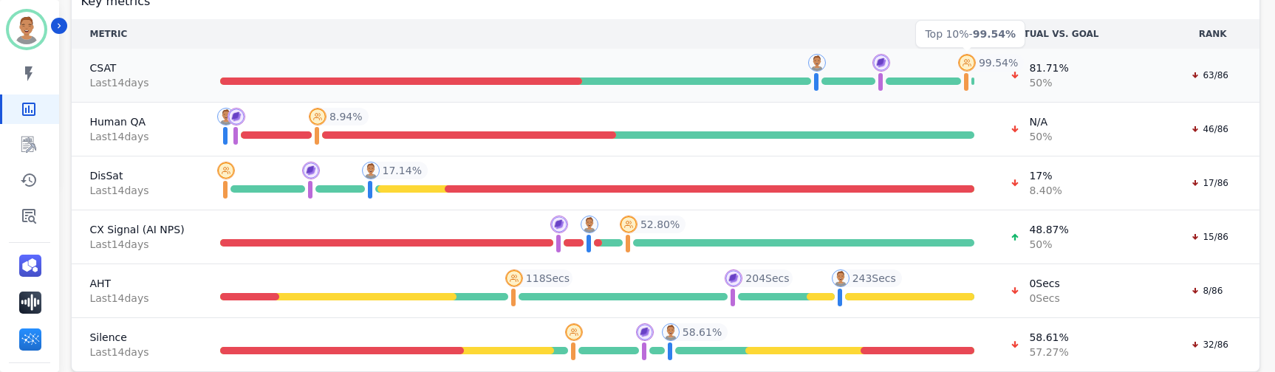
click at [710, 66] on img at bounding box center [967, 63] width 18 height 18
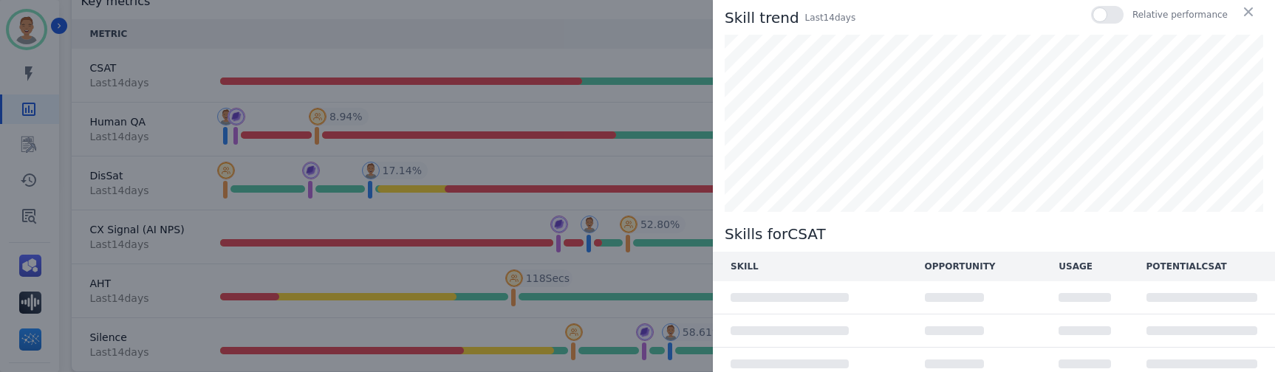
click at [710, 16] on div at bounding box center [1107, 15] width 33 height 18
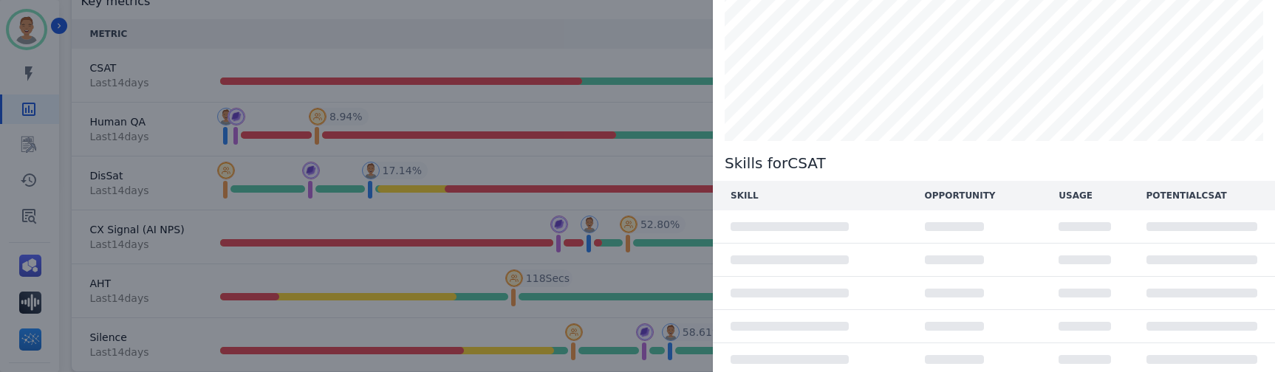
scroll to position [75, 0]
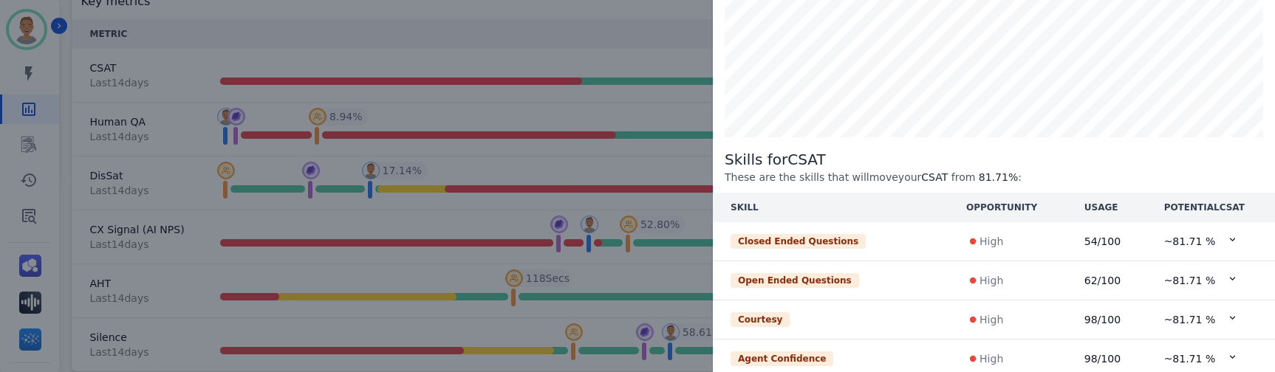
click at [710, 194] on th "SKILL" at bounding box center [831, 208] width 236 height 30
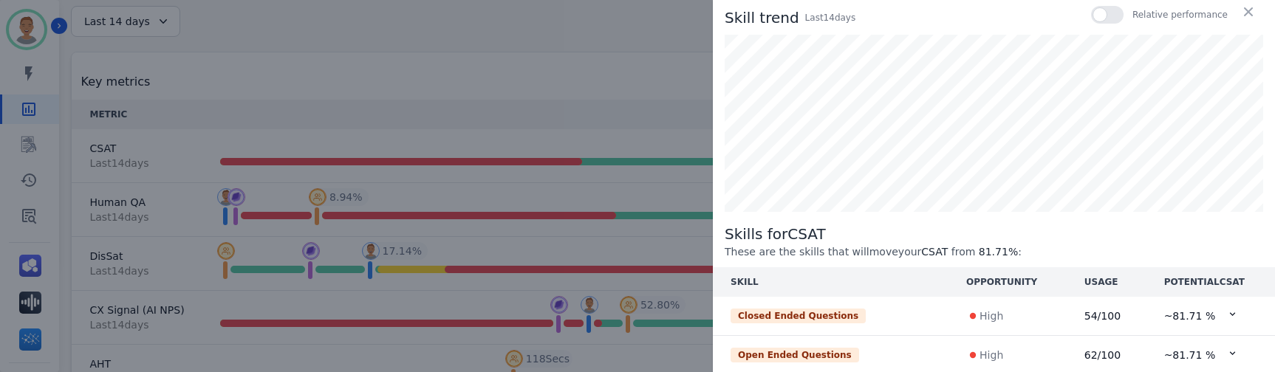
scroll to position [0, 0]
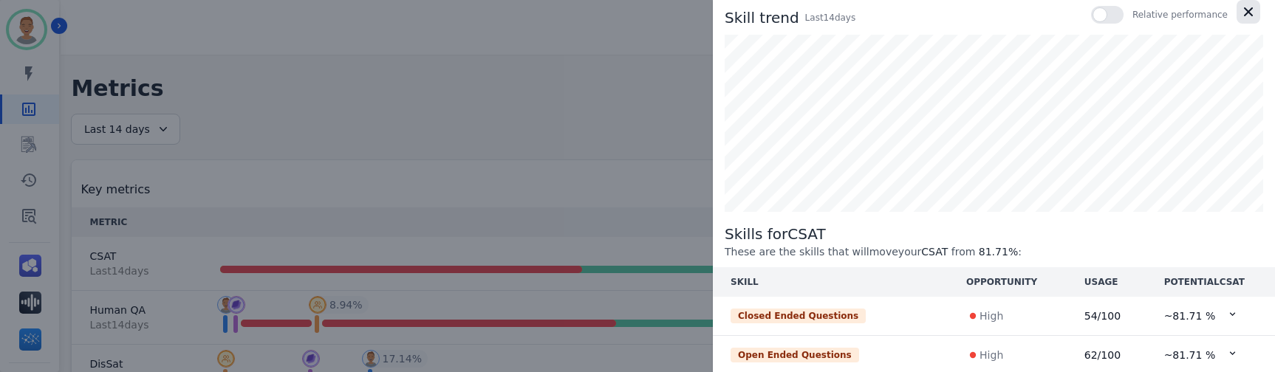
click at [710, 10] on icon "button" at bounding box center [1248, 11] width 9 height 9
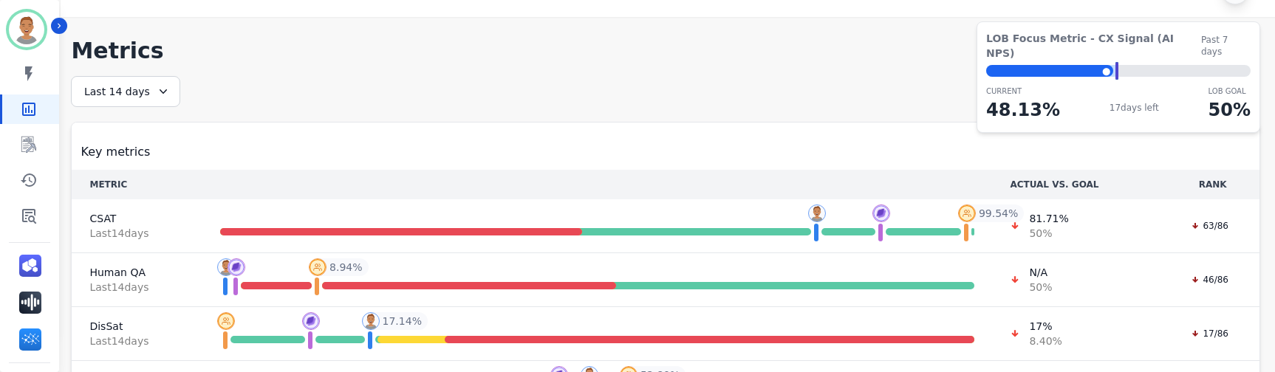
scroll to position [74, 0]
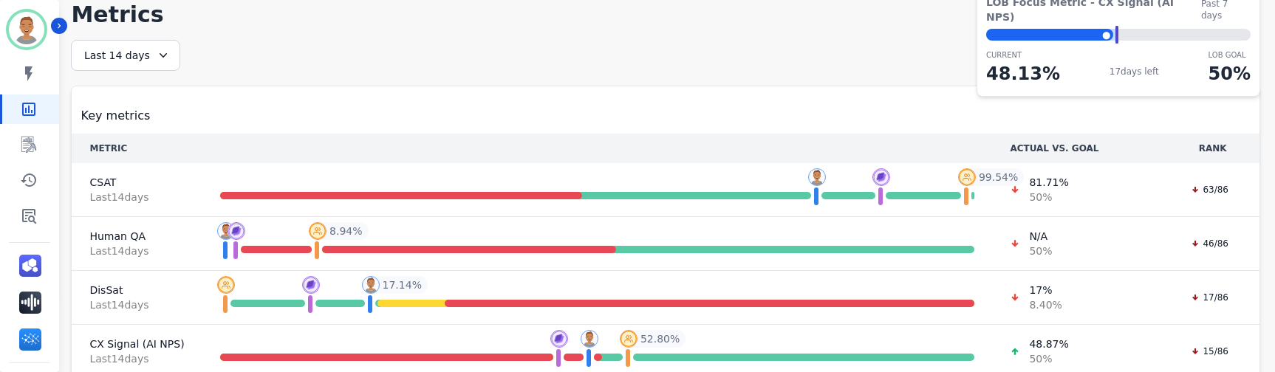
click at [178, 152] on th "METRIC" at bounding box center [137, 149] width 130 height 30
click at [179, 151] on th "METRIC" at bounding box center [137, 149] width 130 height 30
click at [182, 151] on th "METRIC" at bounding box center [137, 149] width 130 height 30
click at [181, 180] on td "CSAT Last 14 day s" at bounding box center [137, 190] width 130 height 54
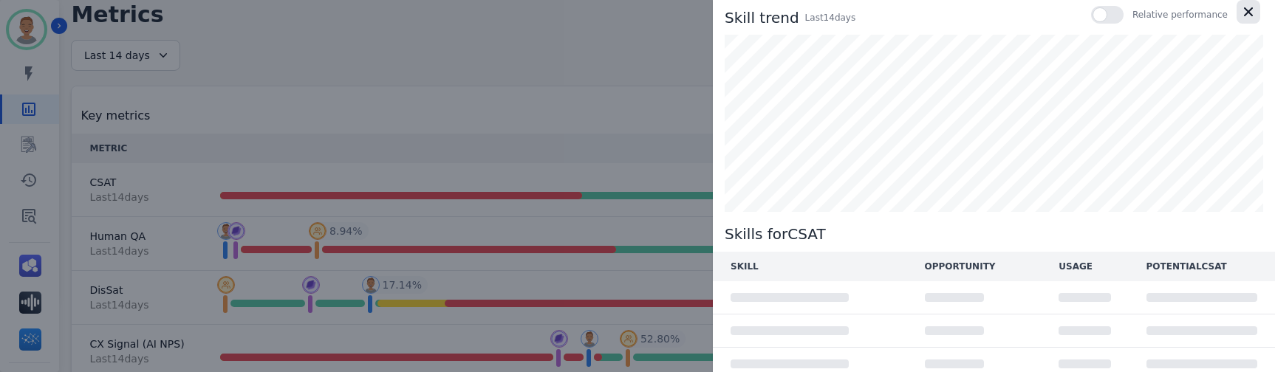
click at [710, 10] on icon "button" at bounding box center [1248, 11] width 9 height 9
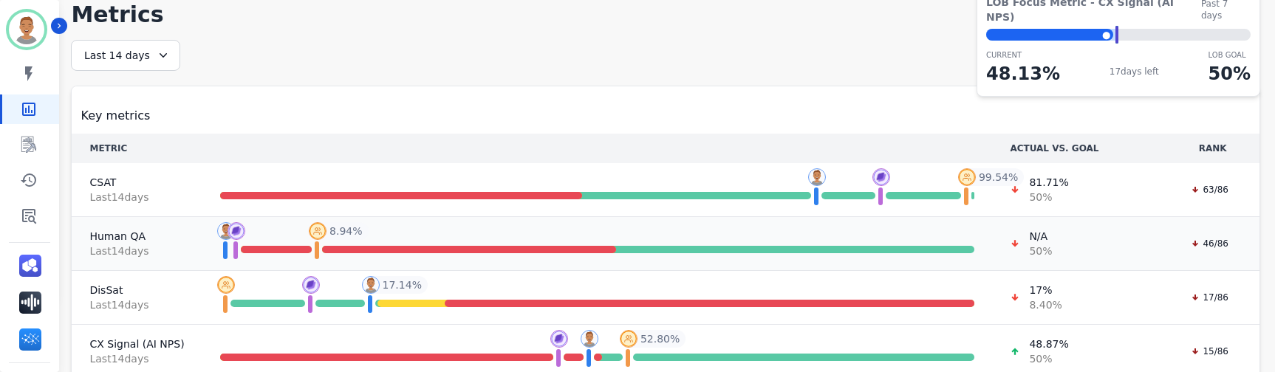
scroll to position [148, 0]
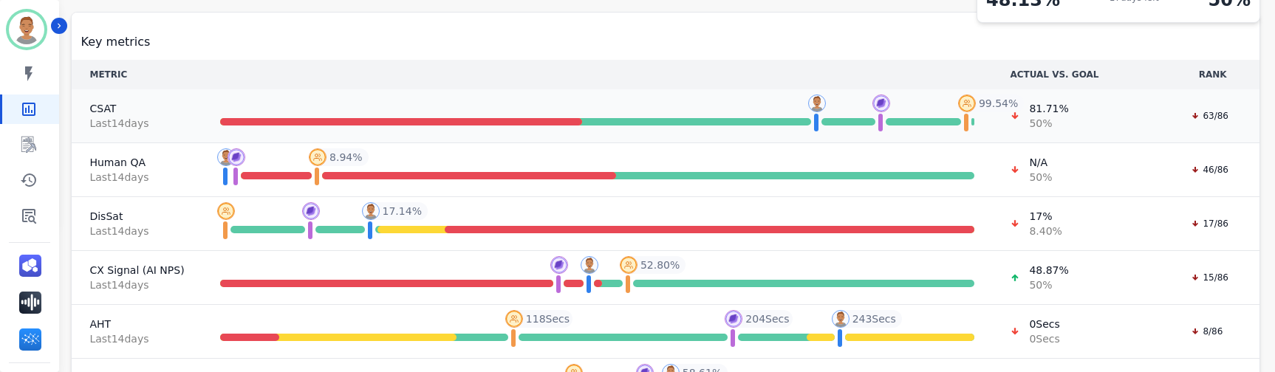
click at [710, 119] on icon at bounding box center [1195, 116] width 9 height 9
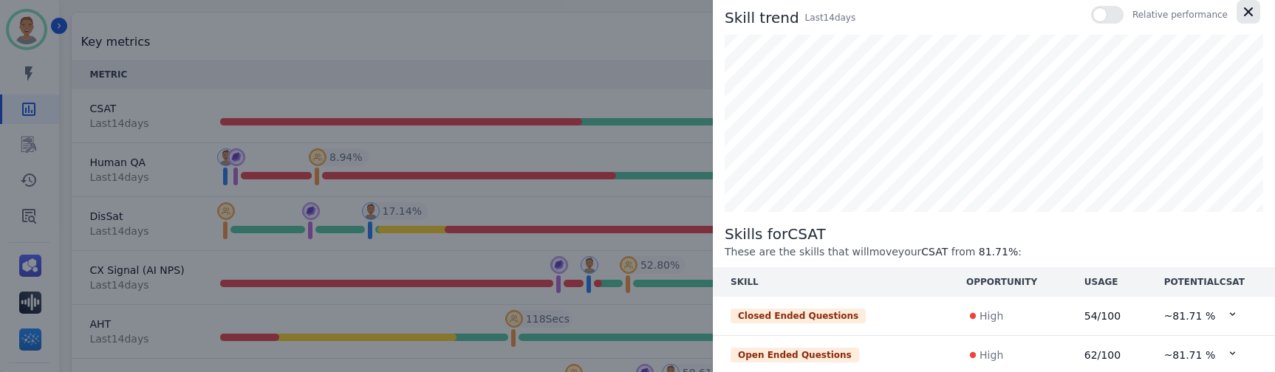
click at [710, 9] on icon "button" at bounding box center [1248, 11] width 9 height 9
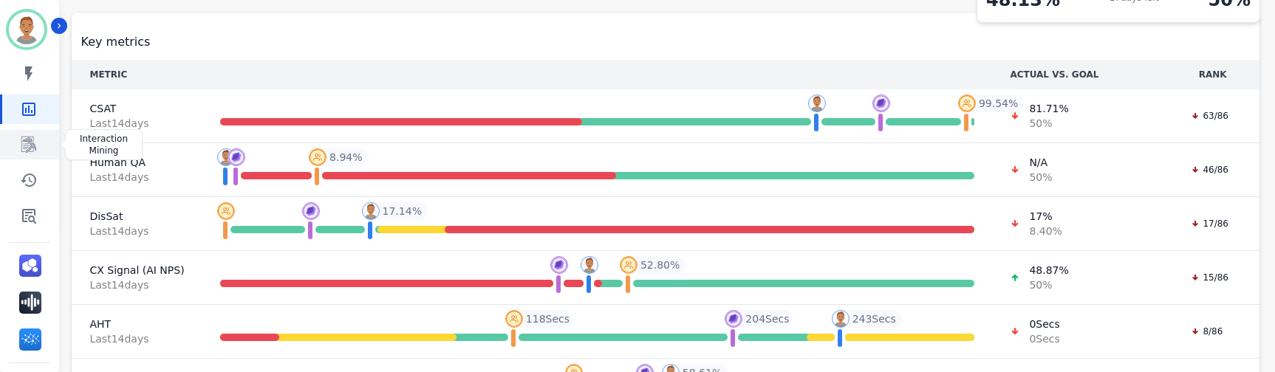
click at [18, 139] on link "Sidebar" at bounding box center [30, 145] width 57 height 30
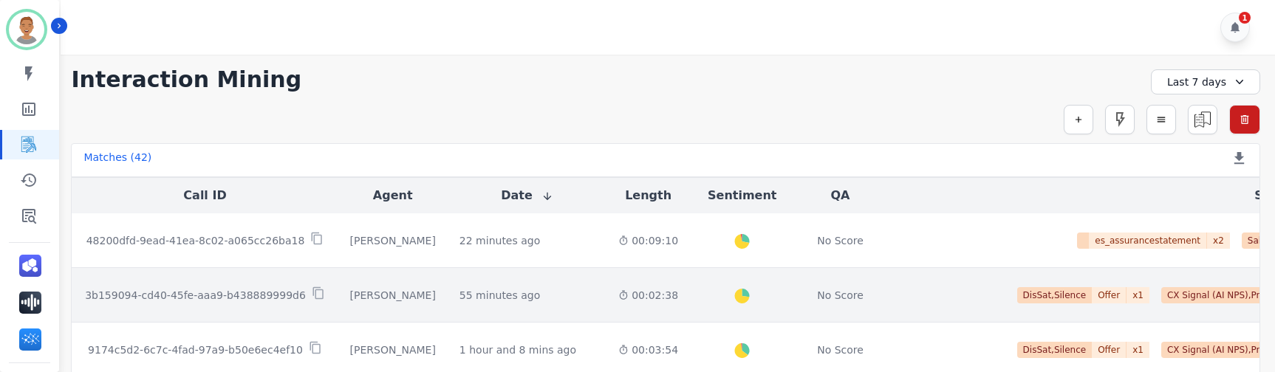
click at [710, 301] on span "DisSat,Silence" at bounding box center [1054, 295] width 75 height 16
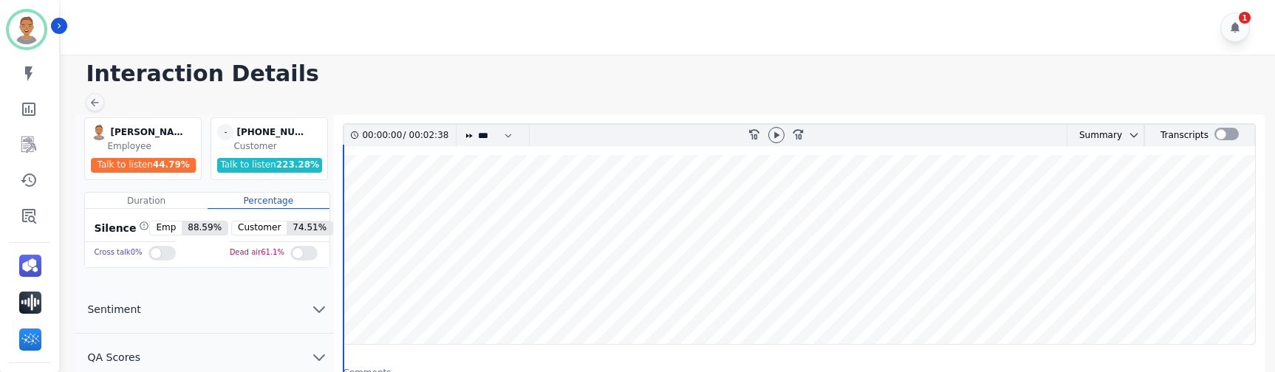
click at [131, 164] on div "Talk to listen 44.79 %" at bounding box center [143, 165] width 105 height 15
click at [710, 276] on wave at bounding box center [800, 249] width 912 height 189
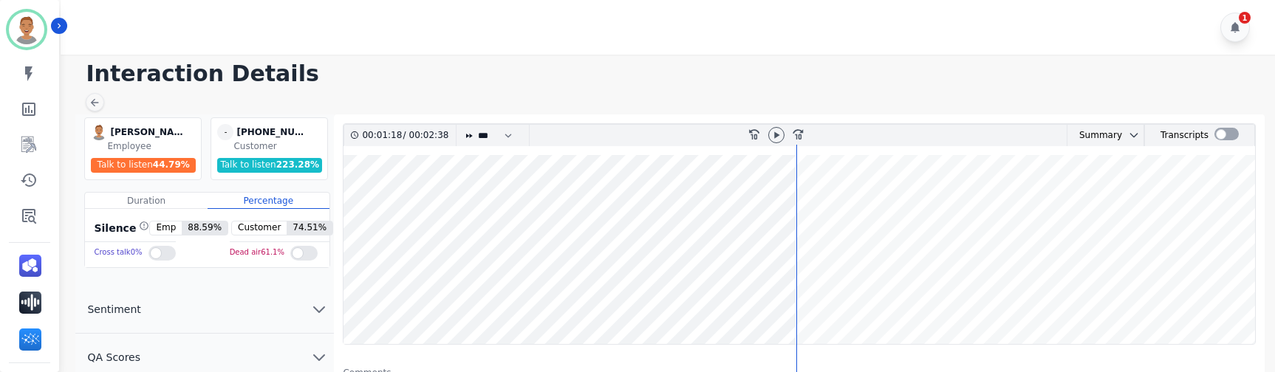
drag, startPoint x: 787, startPoint y: 258, endPoint x: 776, endPoint y: 175, distance: 83.5
click at [710, 257] on wave at bounding box center [800, 249] width 912 height 189
click at [710, 134] on icon at bounding box center [777, 135] width 12 height 12
click at [710, 22] on icon at bounding box center [1235, 27] width 12 height 12
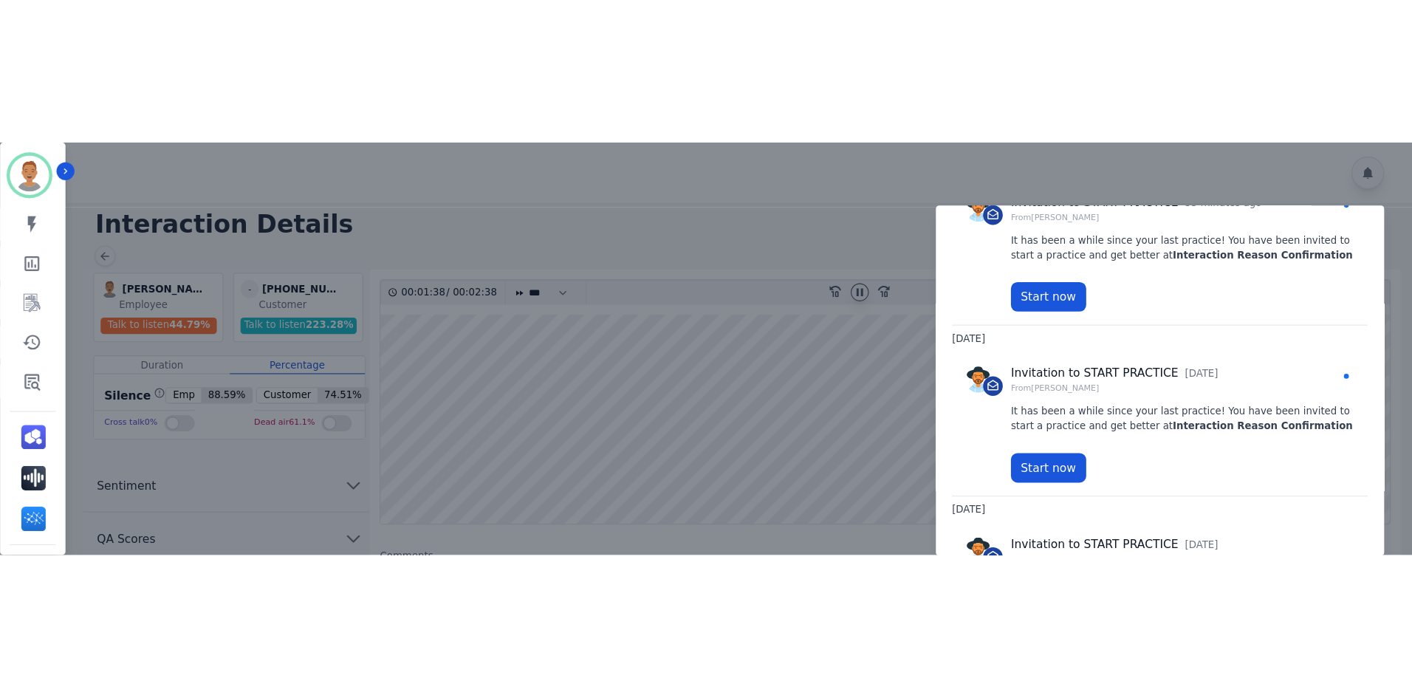
scroll to position [74, 0]
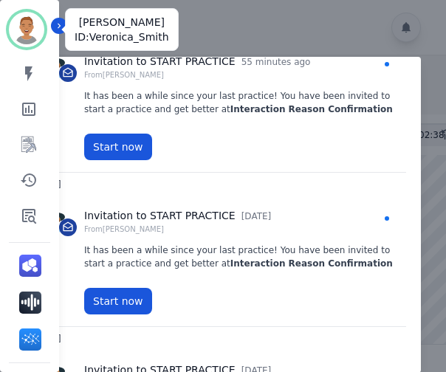
click at [16, 27] on img "Sidebar" at bounding box center [26, 29] width 35 height 35
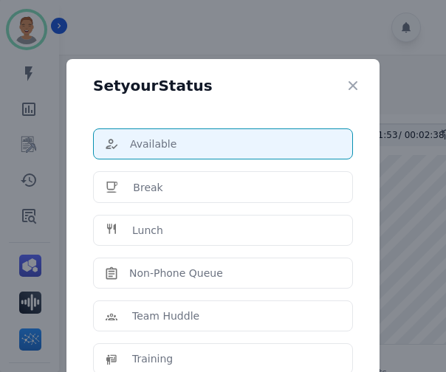
click at [227, 39] on div "Set your Status Available Break Lunch Non-Phone Queue Team Huddle Training Coac…" at bounding box center [223, 186] width 446 height 372
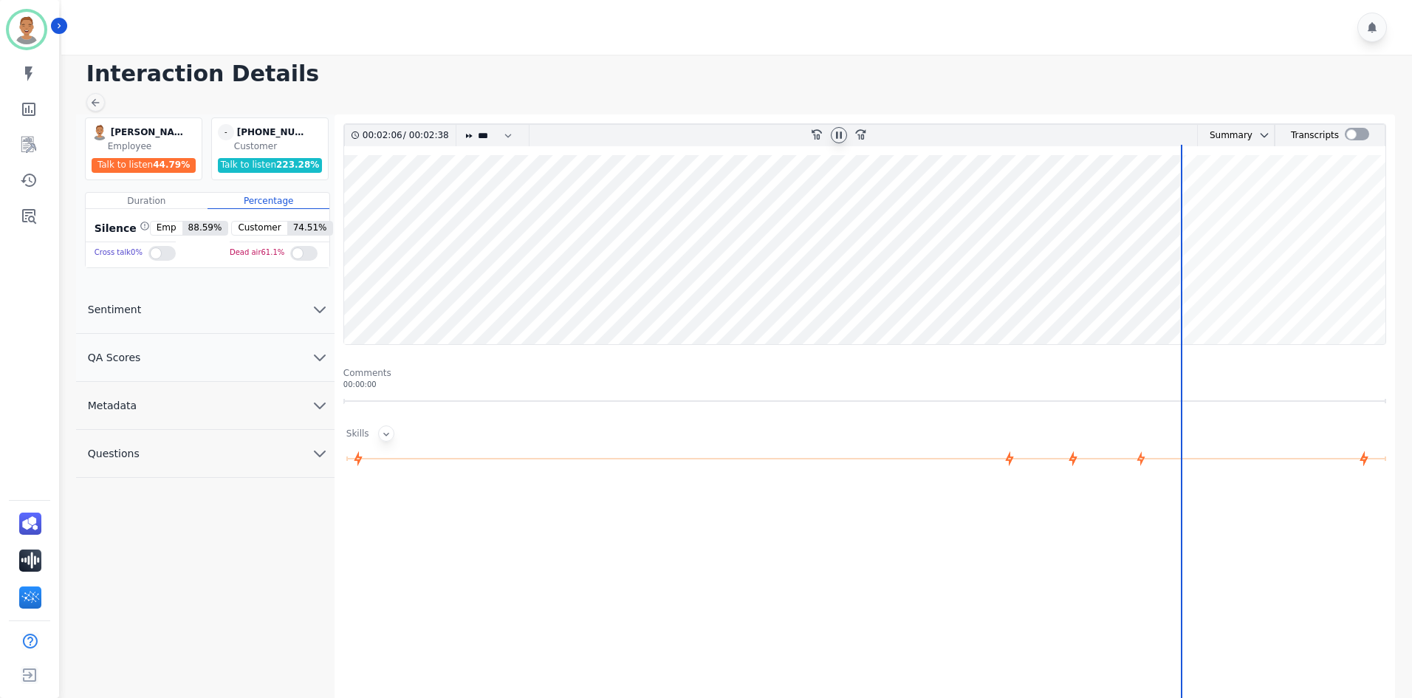
click at [382, 406] on icon at bounding box center [386, 434] width 12 height 12
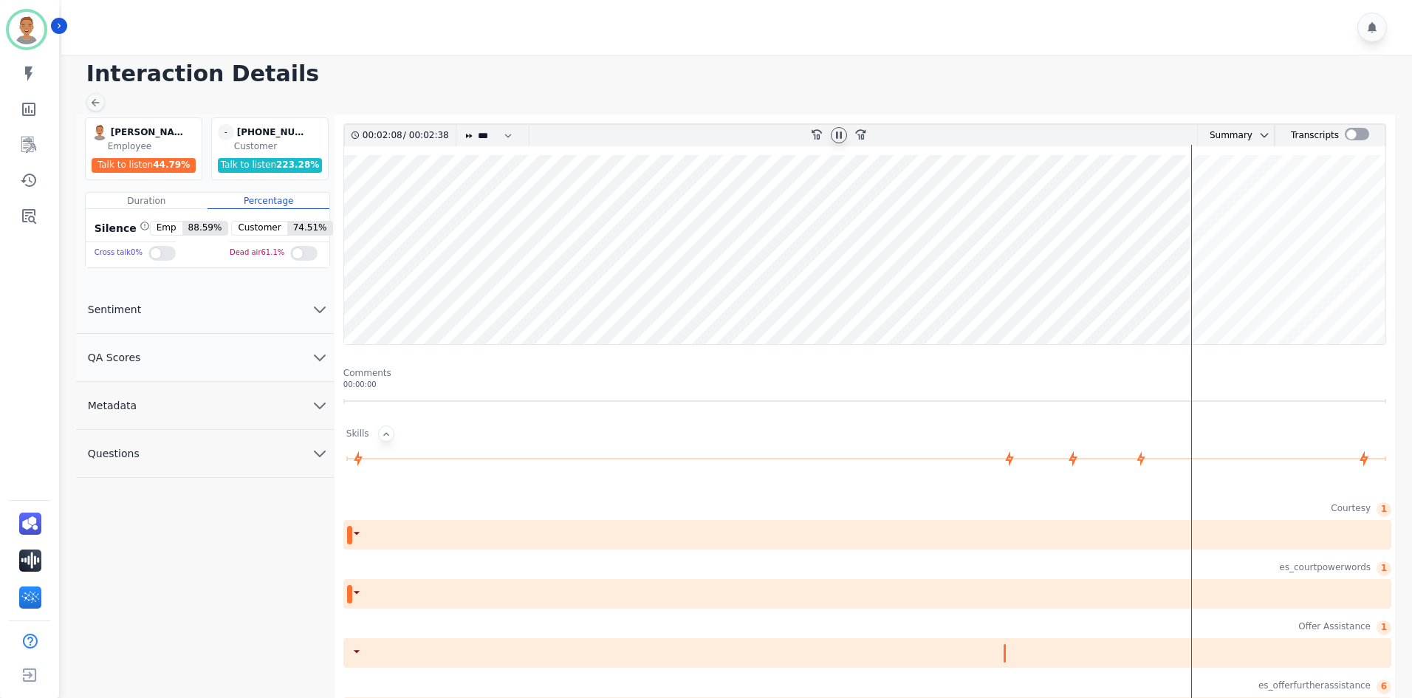
click at [355, 406] on icon at bounding box center [356, 533] width 15 height 15
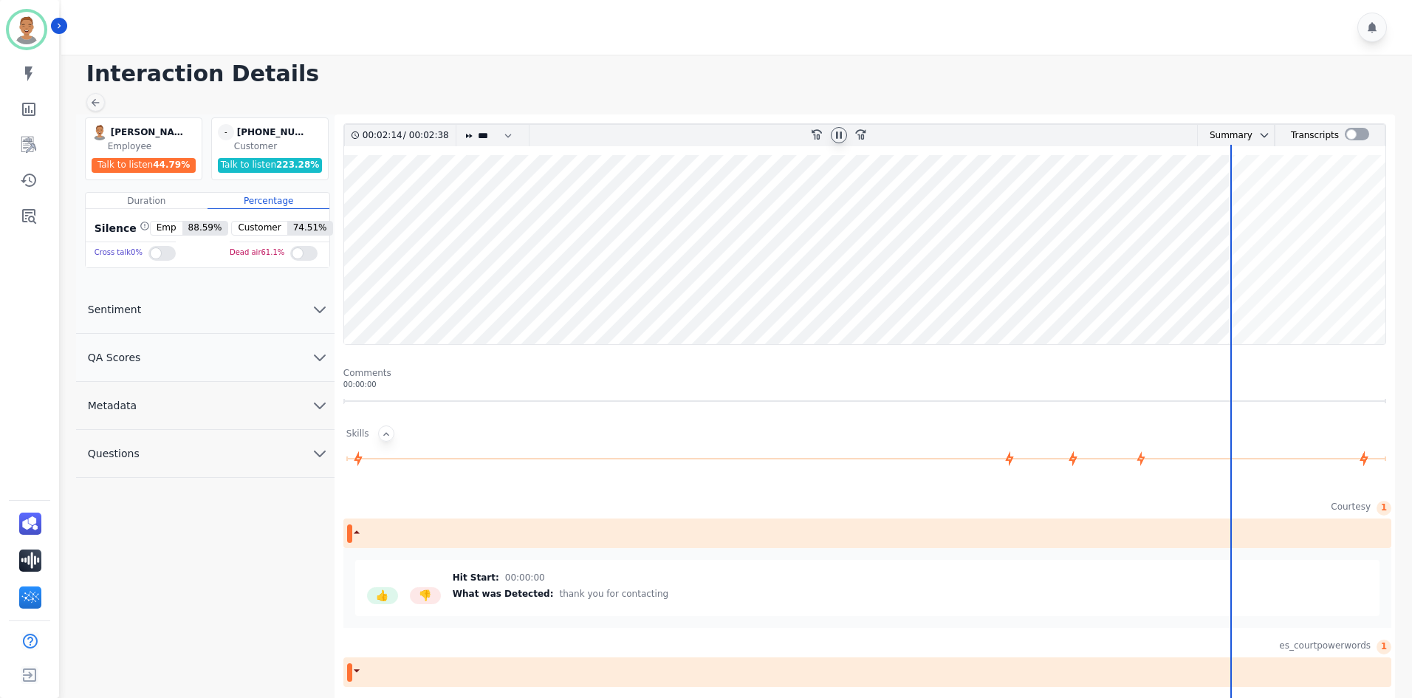
scroll to position [0, 0]
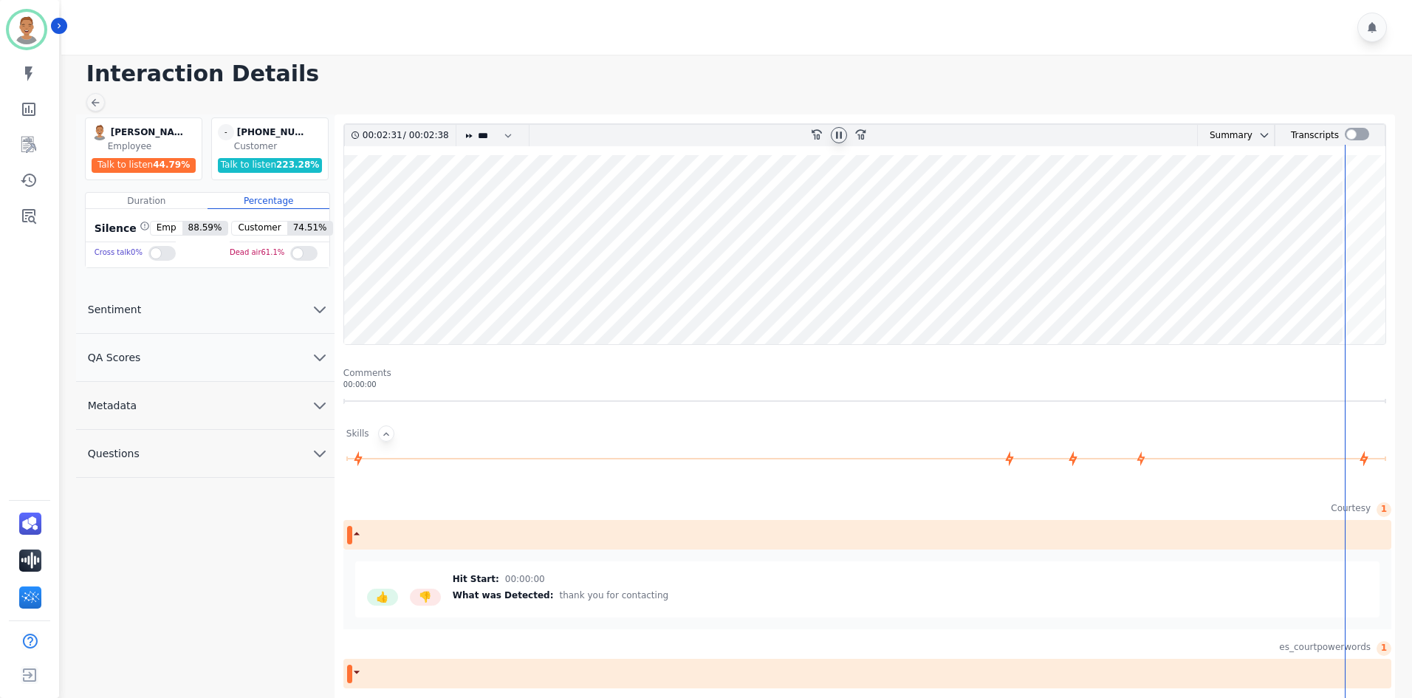
click at [378, 406] on div at bounding box center [386, 434] width 16 height 16
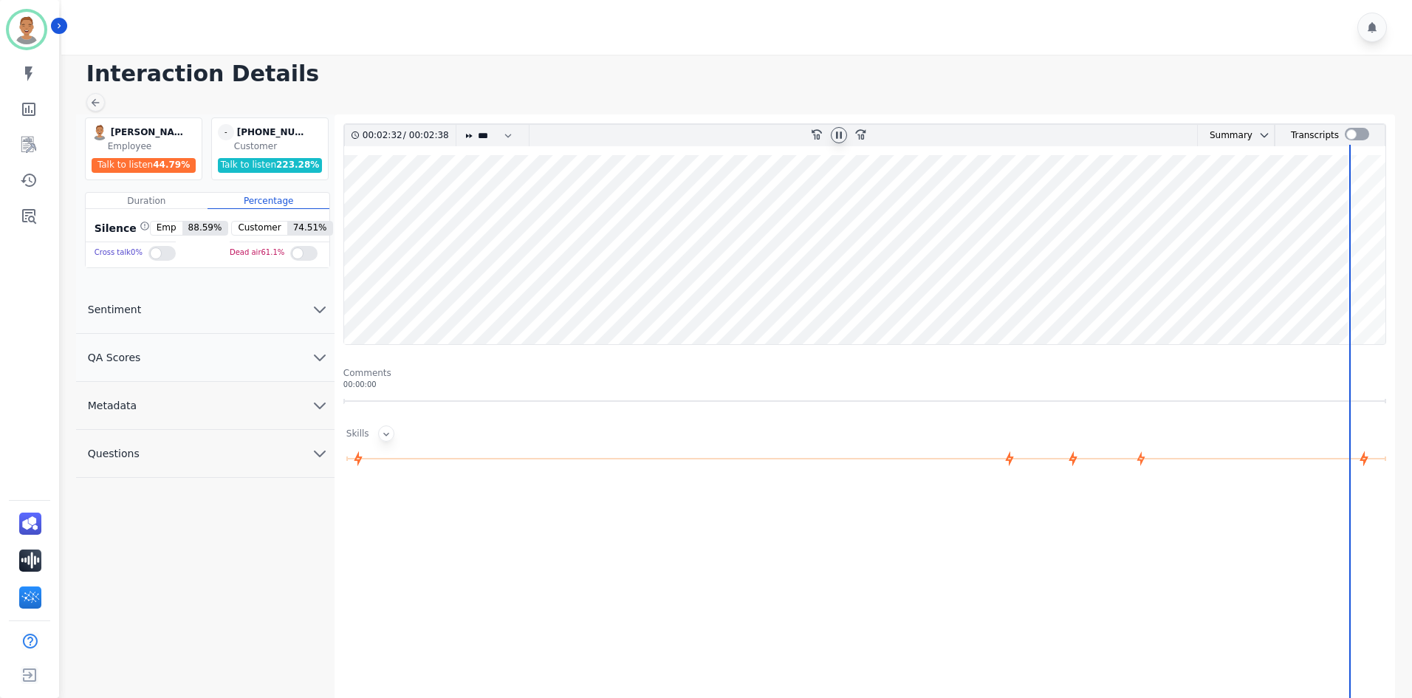
click at [380, 406] on icon at bounding box center [386, 434] width 12 height 12
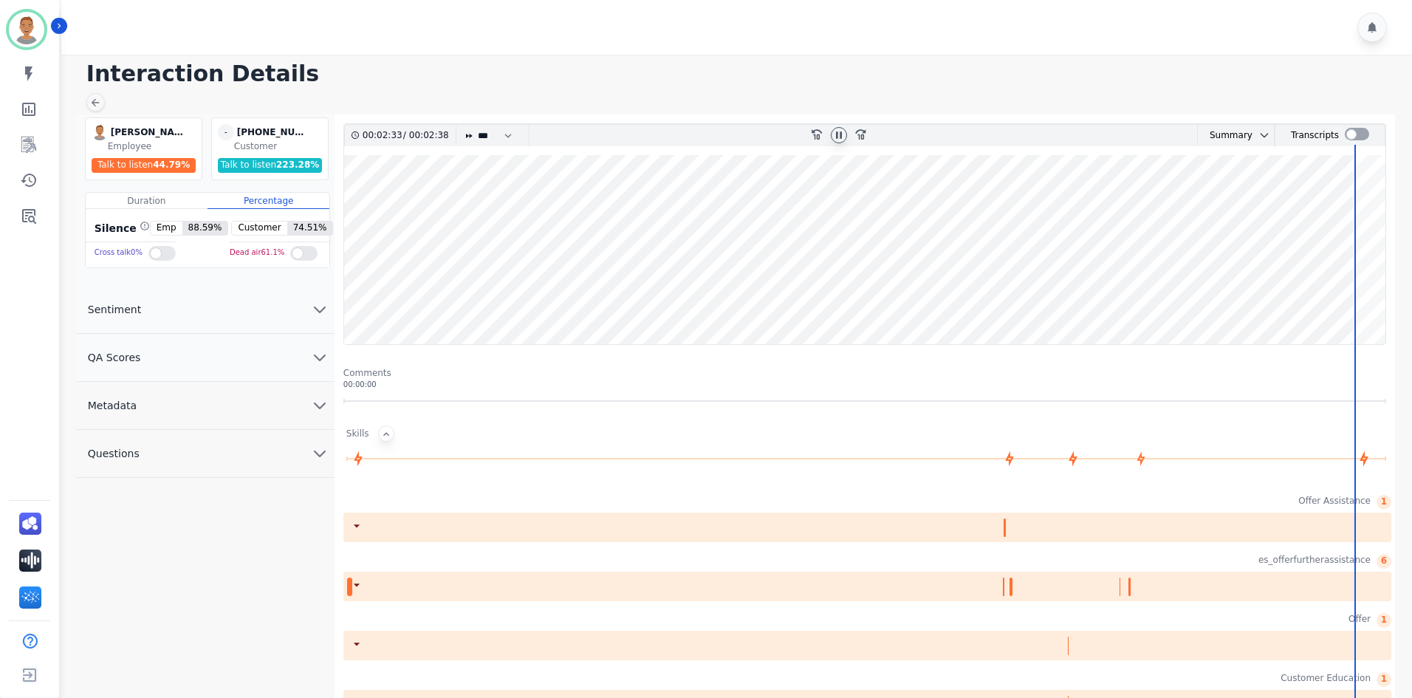
scroll to position [222, 0]
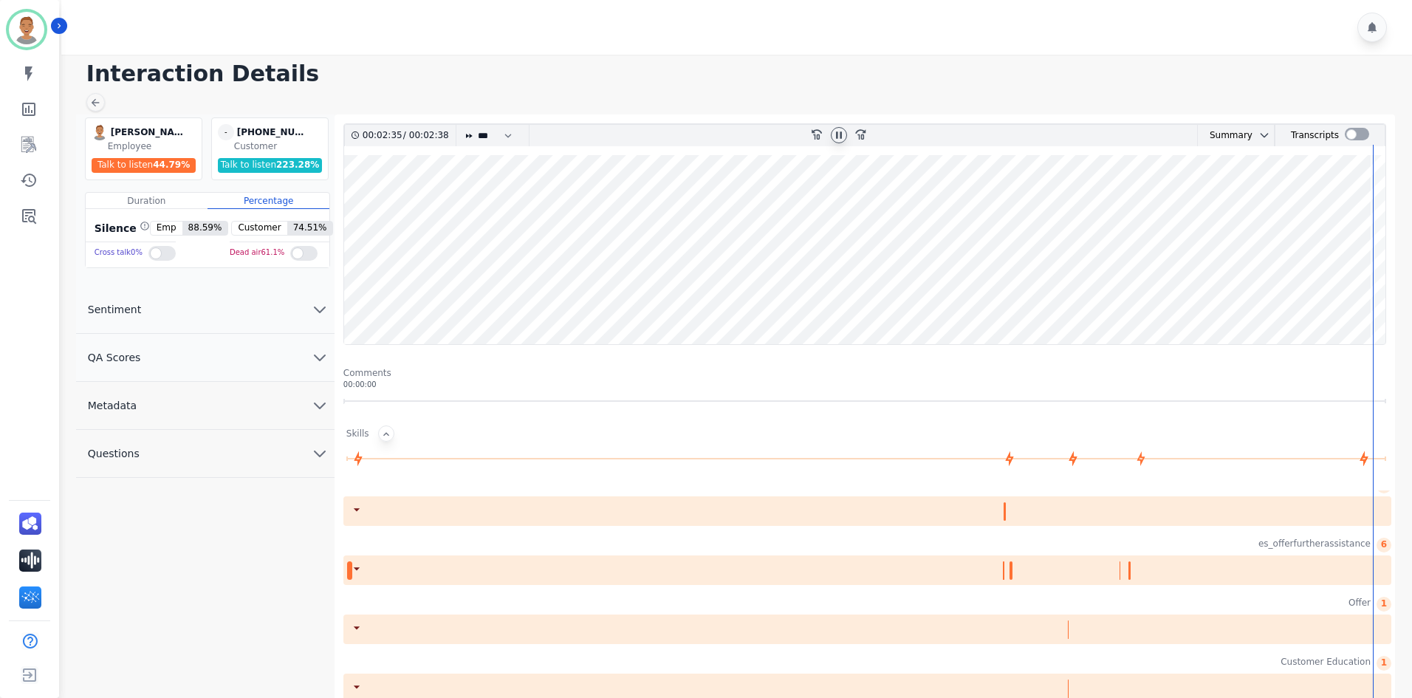
click at [359, 406] on icon at bounding box center [357, 509] width 6 height 3
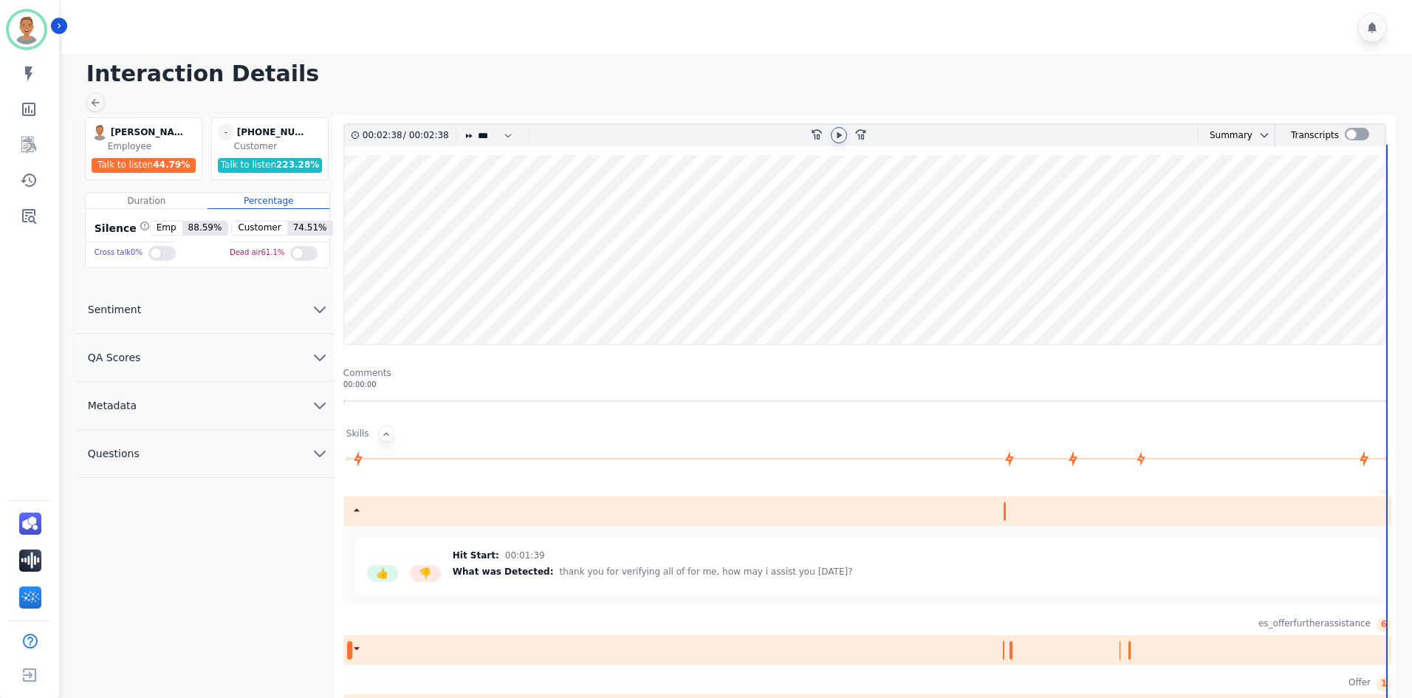
click at [710, 406] on div at bounding box center [868, 511] width 1048 height 30
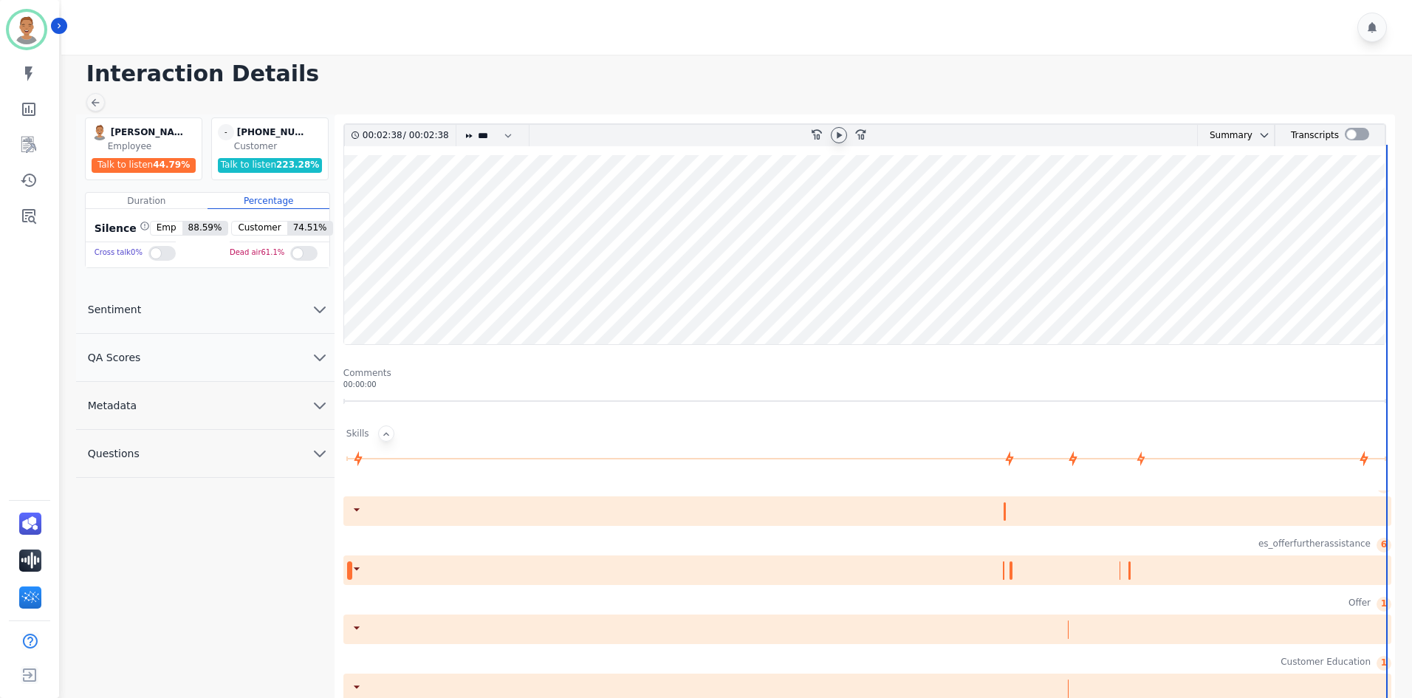
click at [710, 406] on div at bounding box center [868, 511] width 1048 height 30
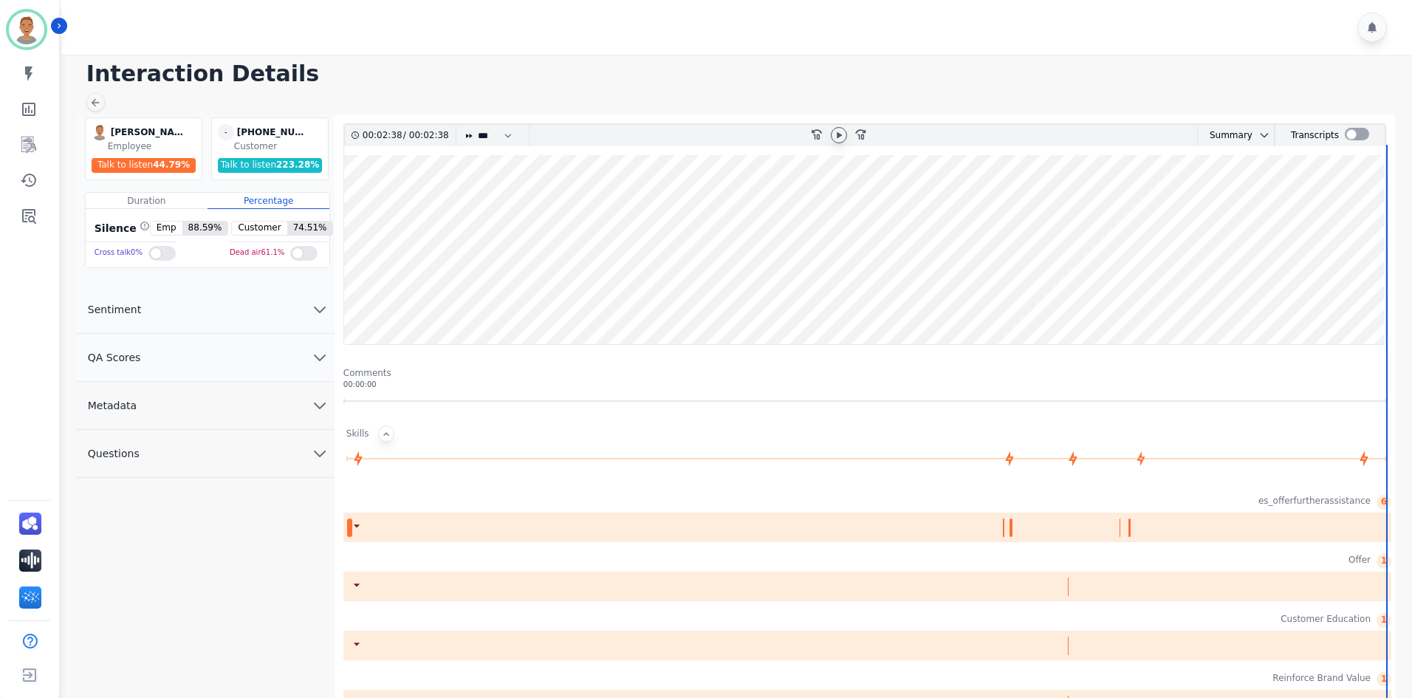
scroll to position [369, 0]
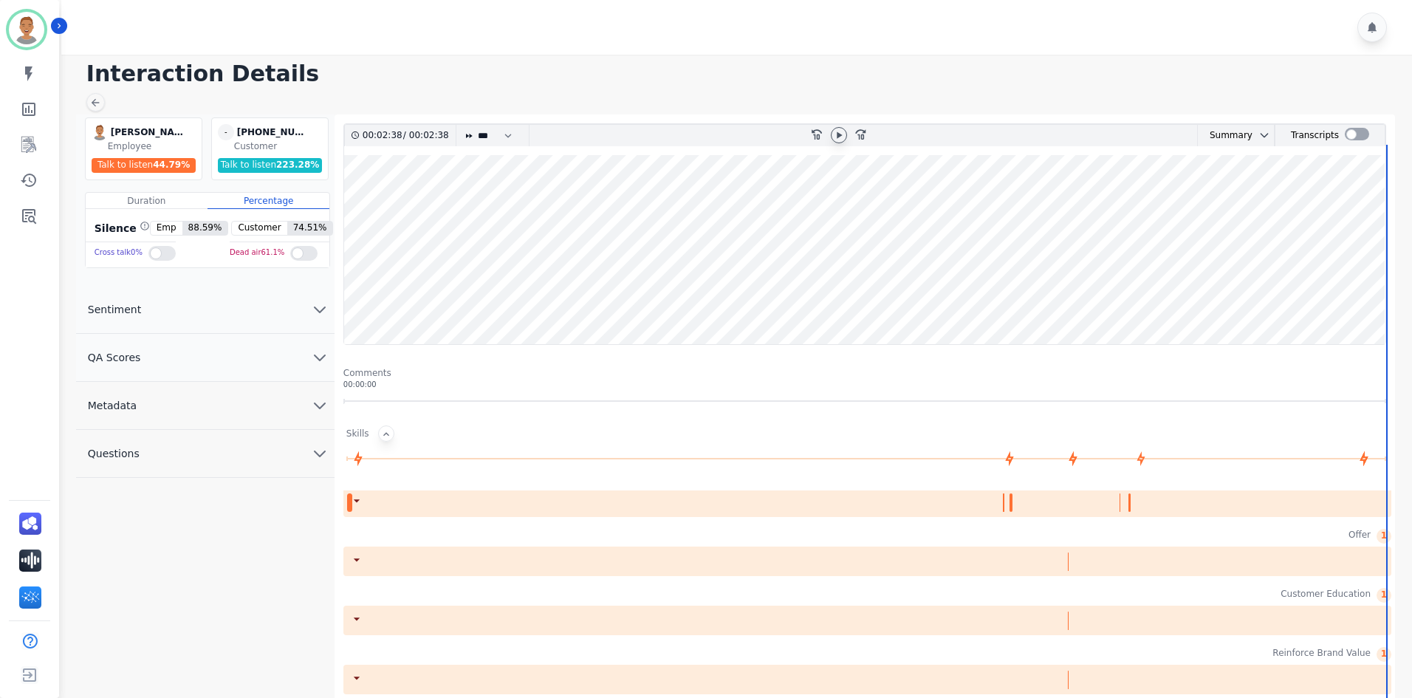
click at [355, 406] on icon at bounding box center [356, 500] width 15 height 15
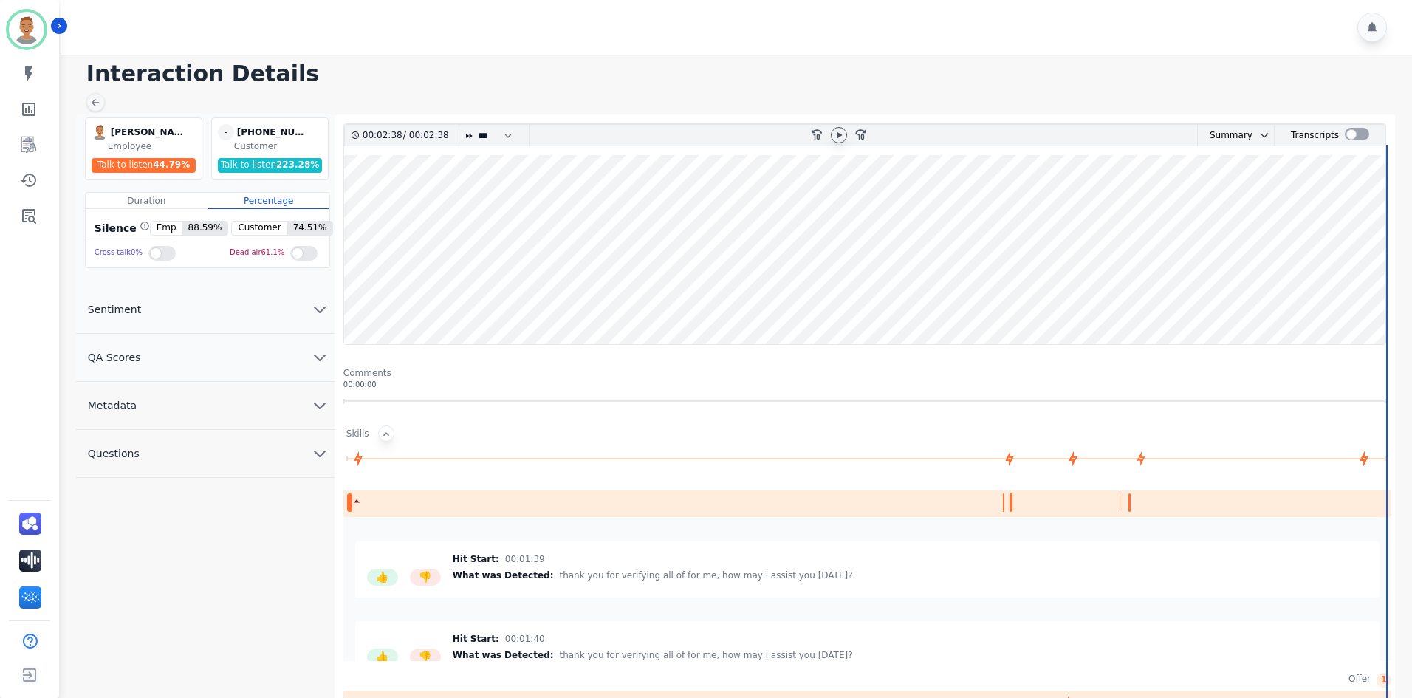
scroll to position [148, 0]
click at [149, 253] on div at bounding box center [161, 253] width 27 height 15
click at [299, 257] on div at bounding box center [303, 253] width 27 height 15
click at [313, 304] on icon "chevron down" at bounding box center [320, 310] width 18 height 18
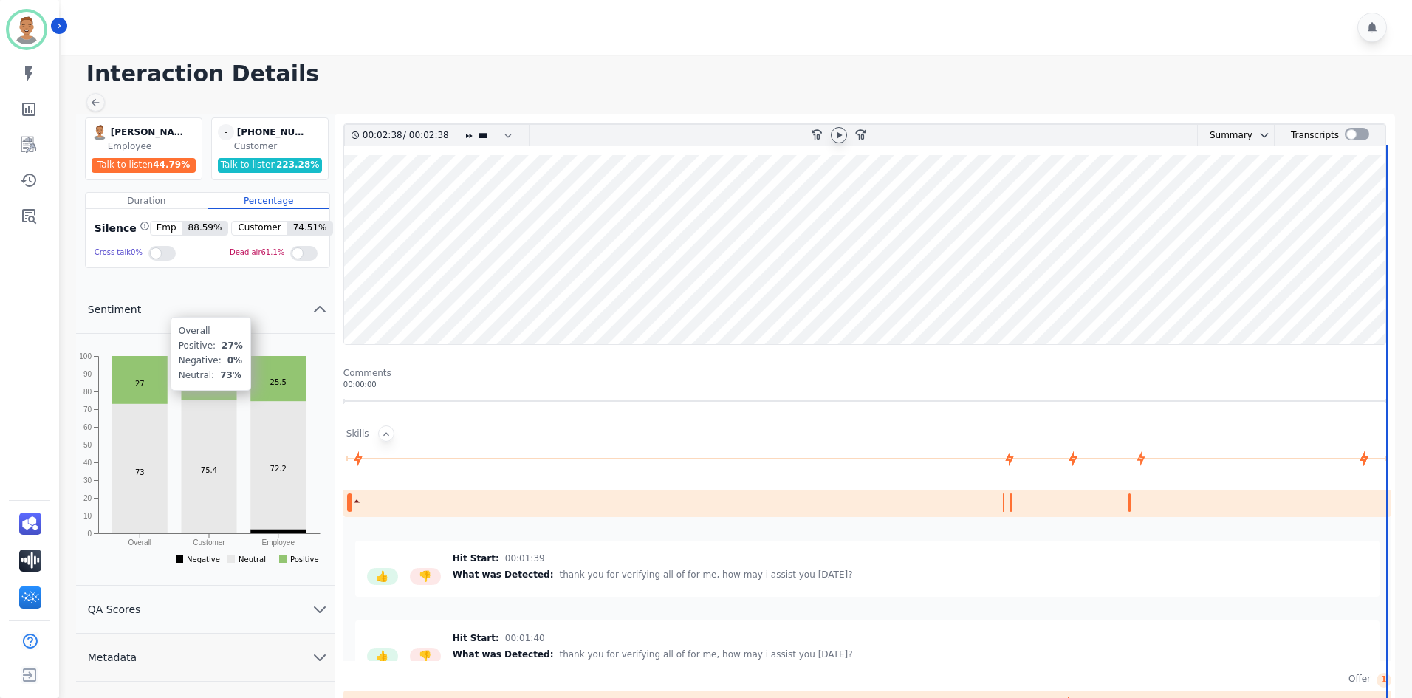
click at [136, 373] on rect at bounding box center [139, 380] width 55 height 48
click at [264, 377] on rect at bounding box center [277, 378] width 55 height 45
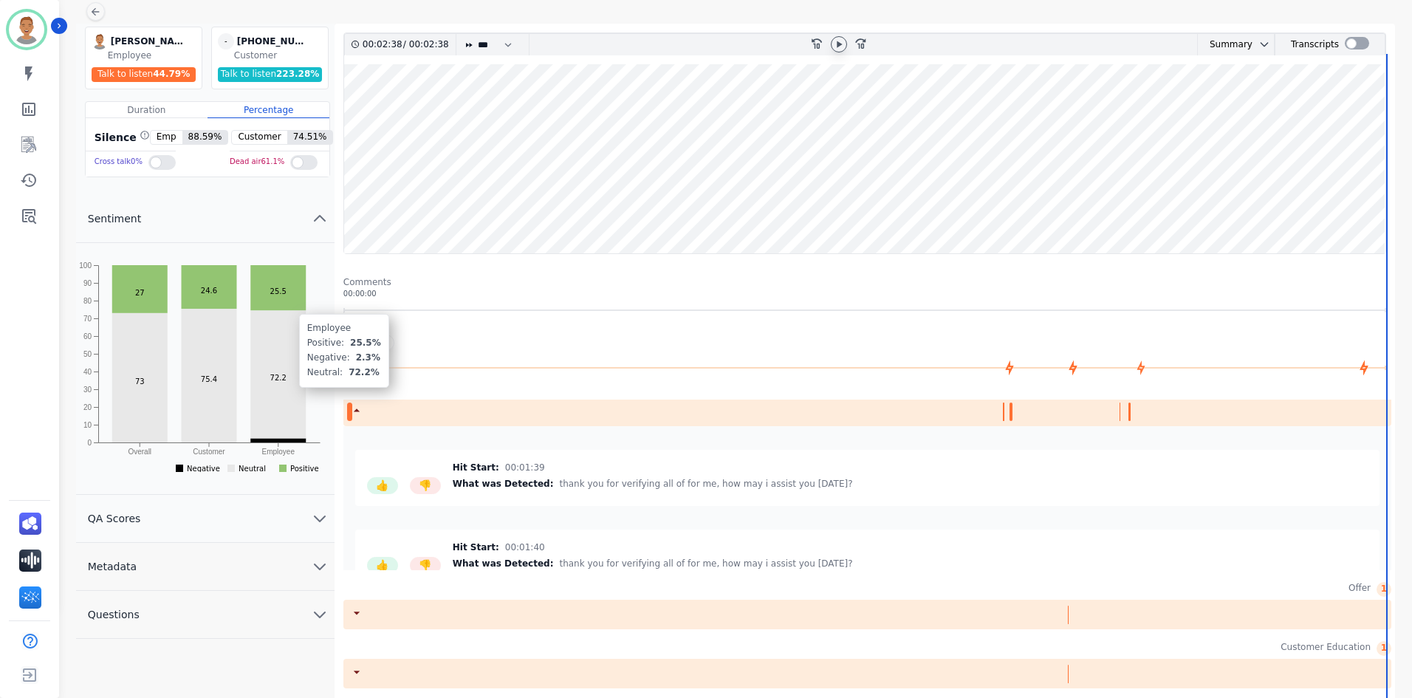
scroll to position [97, 0]
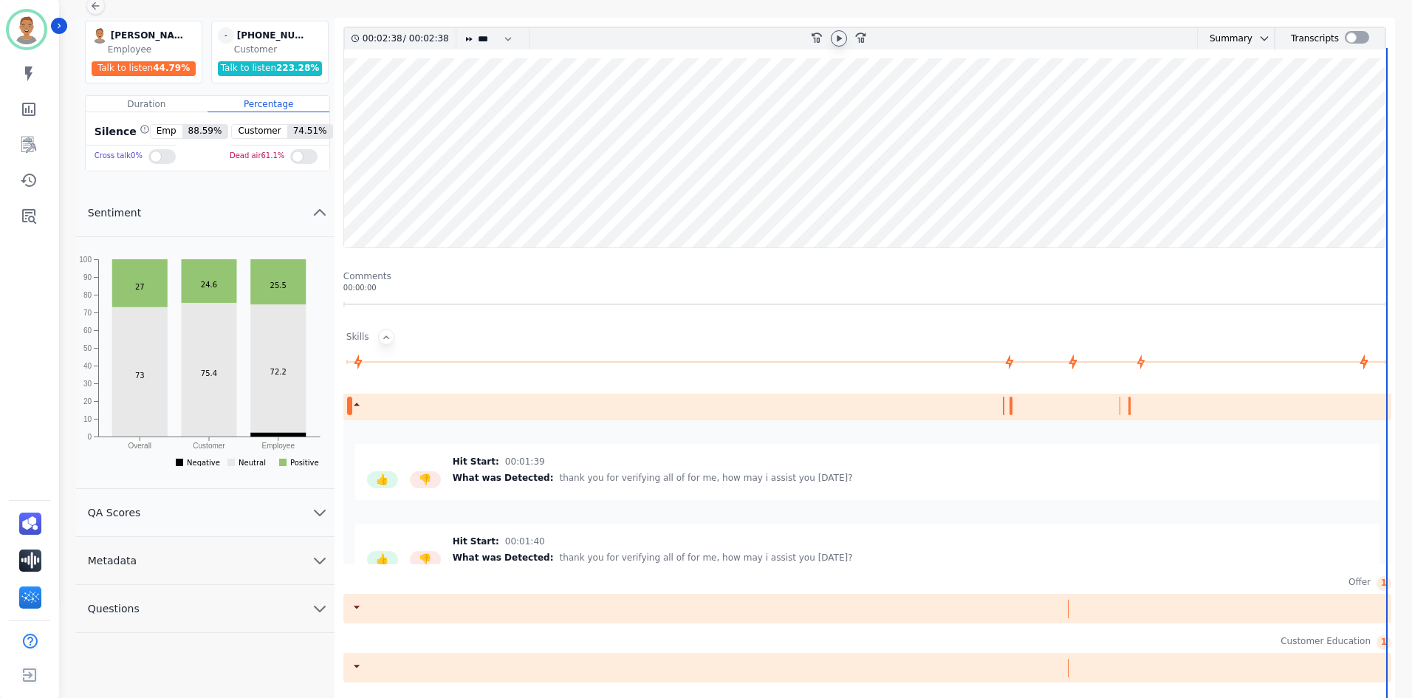
click at [208, 406] on button "QA Scores" at bounding box center [205, 513] width 259 height 48
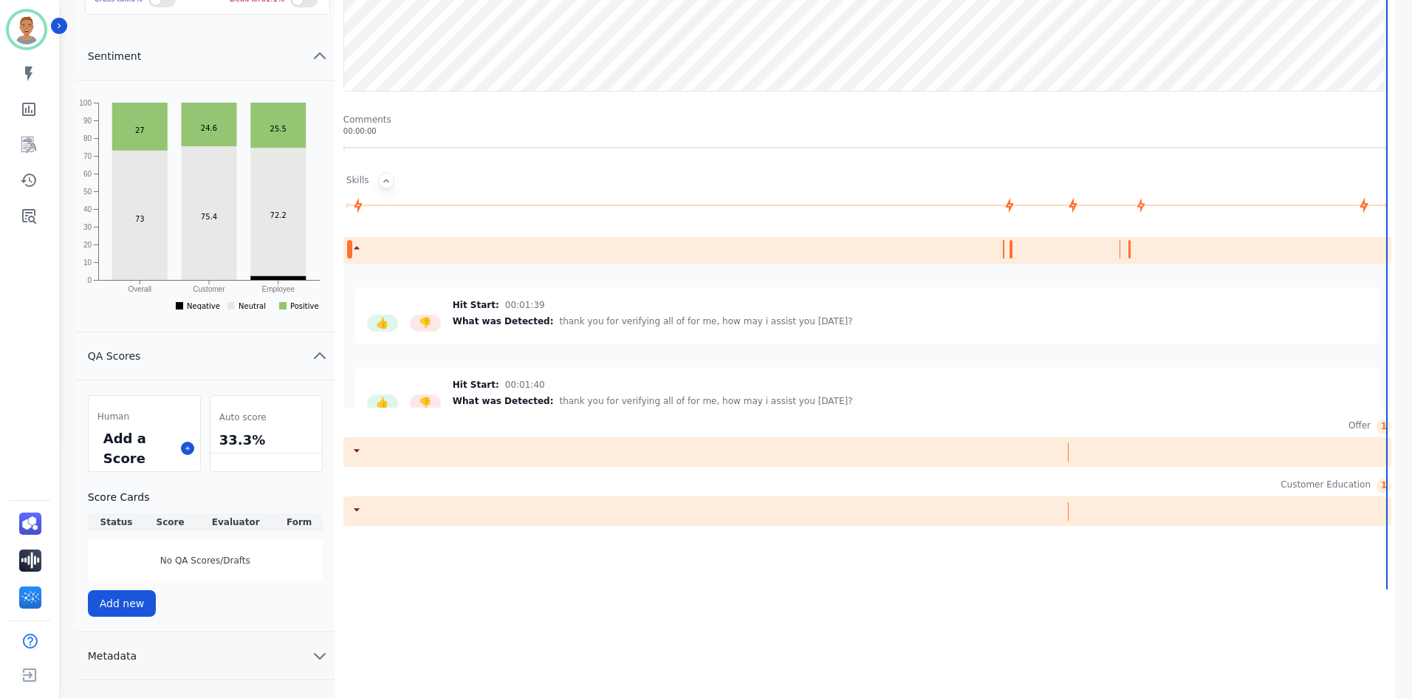
scroll to position [284, 0]
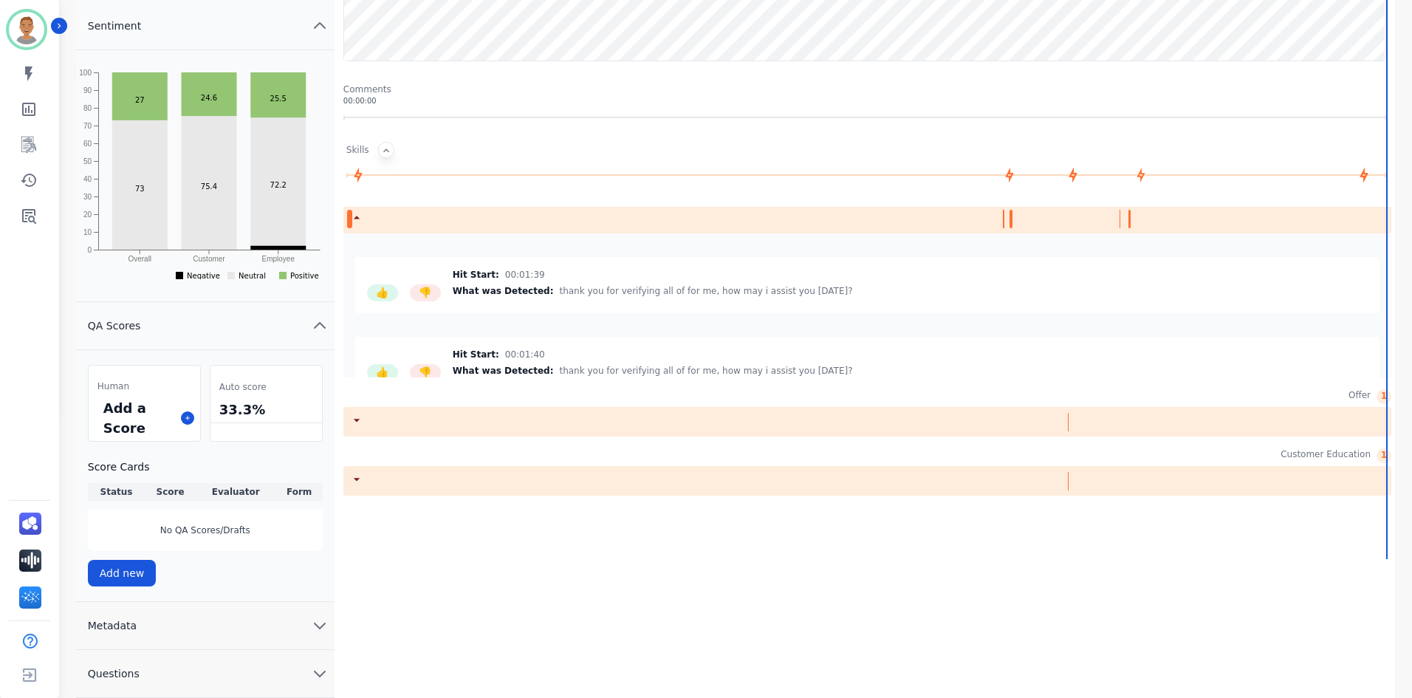
click at [110, 406] on th "Status" at bounding box center [116, 492] width 57 height 18
click at [318, 406] on icon "chevron down" at bounding box center [320, 626] width 18 height 18
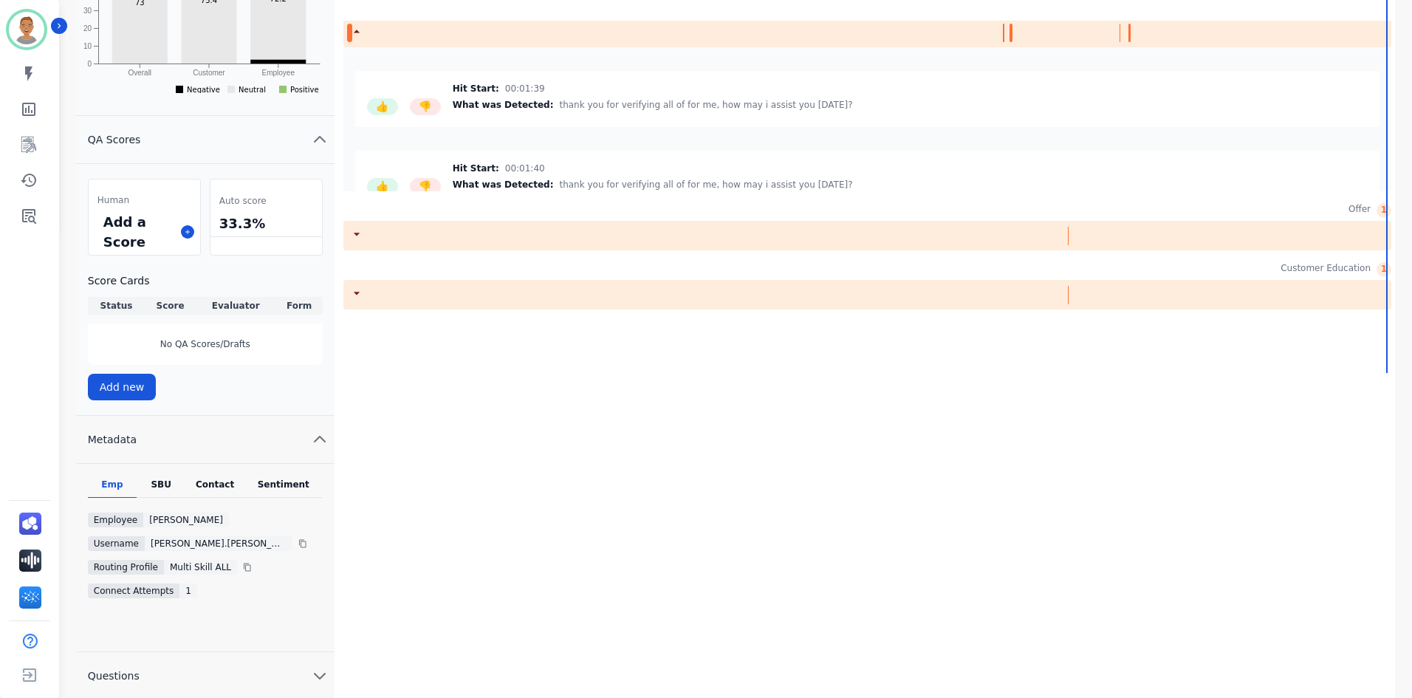
scroll to position [472, 0]
click at [243, 406] on icon at bounding box center [247, 565] width 9 height 9
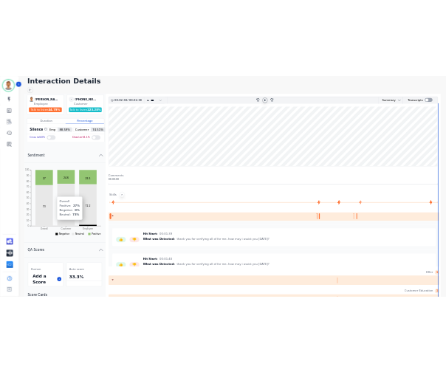
scroll to position [0, 0]
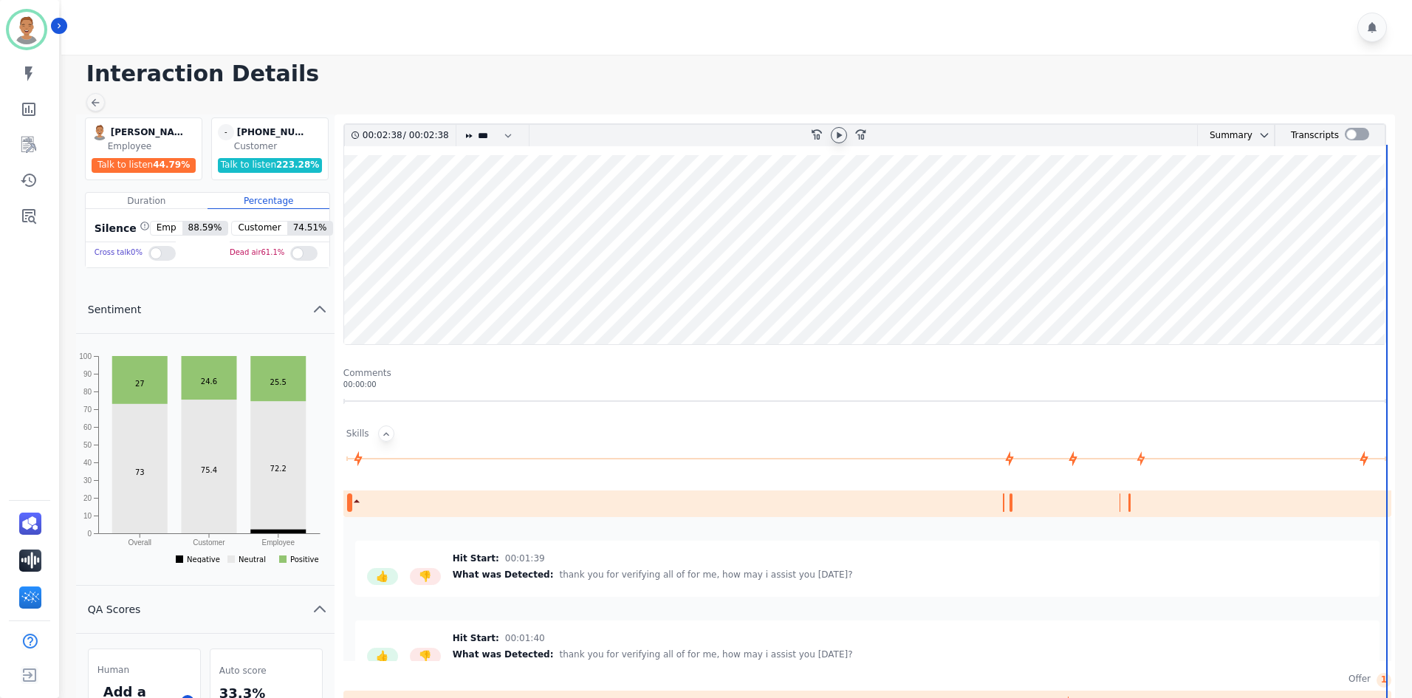
click at [265, 137] on div "[PHONE_NUMBER]" at bounding box center [274, 132] width 74 height 16
click at [224, 131] on span "-" at bounding box center [226, 132] width 16 height 16
click at [254, 168] on div "Talk to listen 223.28 %" at bounding box center [270, 165] width 105 height 15
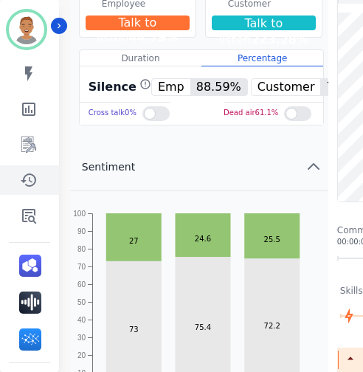
scroll to position [148, 0]
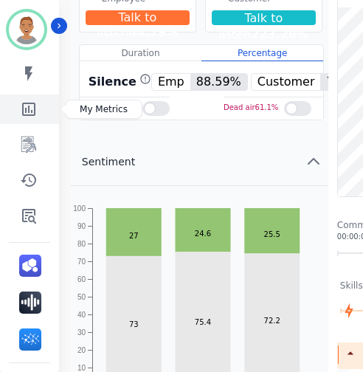
click at [35, 112] on icon "Sidebar" at bounding box center [28, 109] width 13 height 13
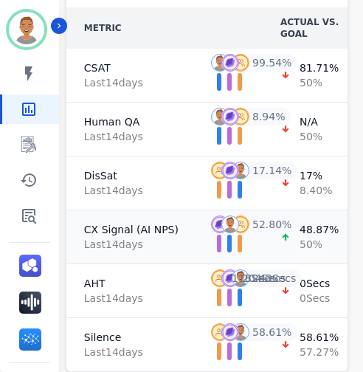
scroll to position [206, 0]
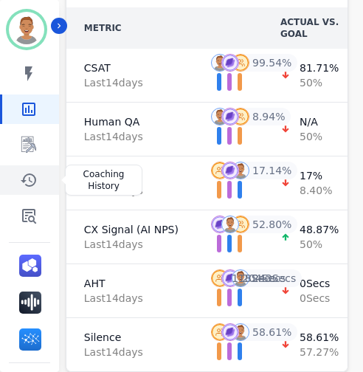
click at [29, 180] on icon "Sidebar" at bounding box center [29, 180] width 16 height 13
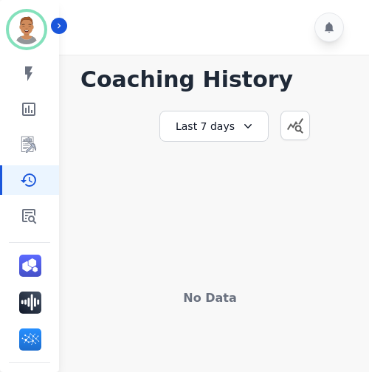
click at [250, 117] on div "Last 7 days" at bounding box center [214, 126] width 109 height 31
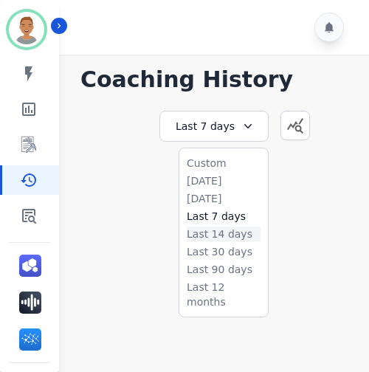
click at [211, 231] on li "Last 14 days" at bounding box center [224, 234] width 74 height 15
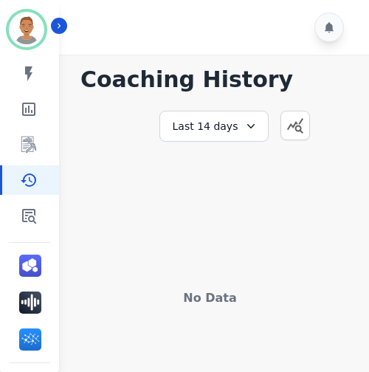
click at [250, 123] on icon at bounding box center [251, 126] width 15 height 15
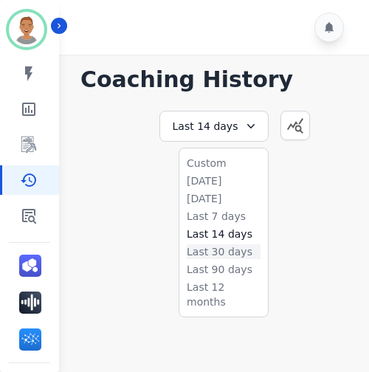
click at [214, 247] on li "Last 30 days" at bounding box center [224, 252] width 74 height 15
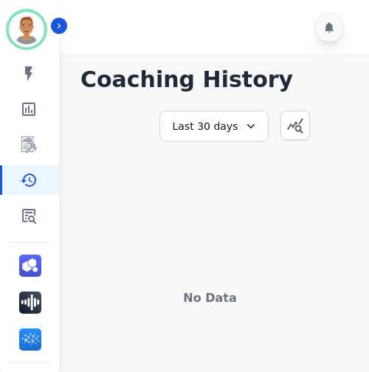
click at [251, 124] on icon at bounding box center [251, 126] width 15 height 15
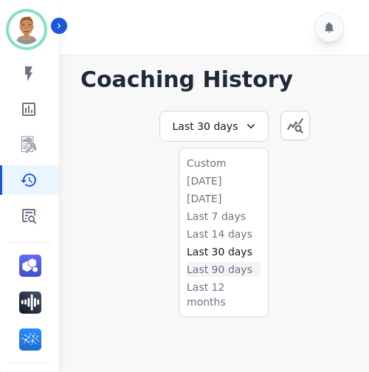
click at [233, 270] on li "Last 90 days" at bounding box center [224, 269] width 74 height 15
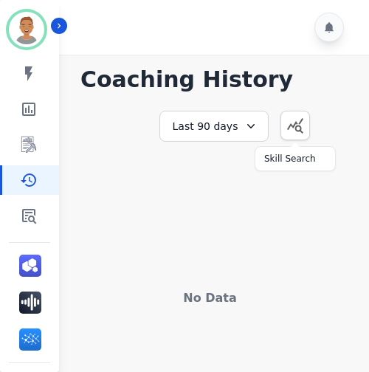
click at [298, 126] on icon "button" at bounding box center [295, 126] width 16 height 16
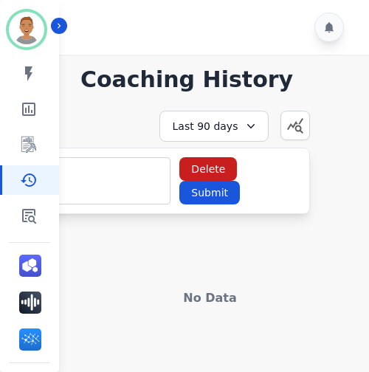
click at [227, 248] on div "**********" at bounding box center [210, 186] width 289 height 241
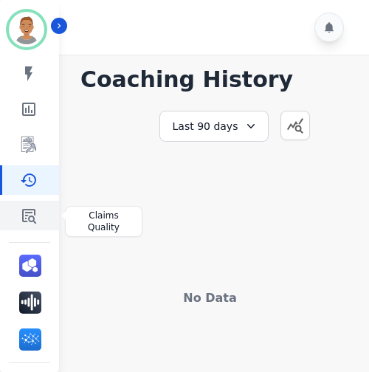
click at [37, 211] on icon "Sidebar" at bounding box center [29, 216] width 18 height 18
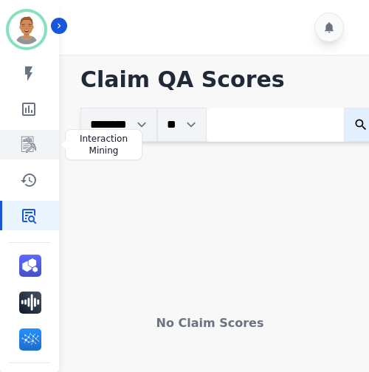
click at [31, 139] on icon "Sidebar" at bounding box center [28, 145] width 15 height 16
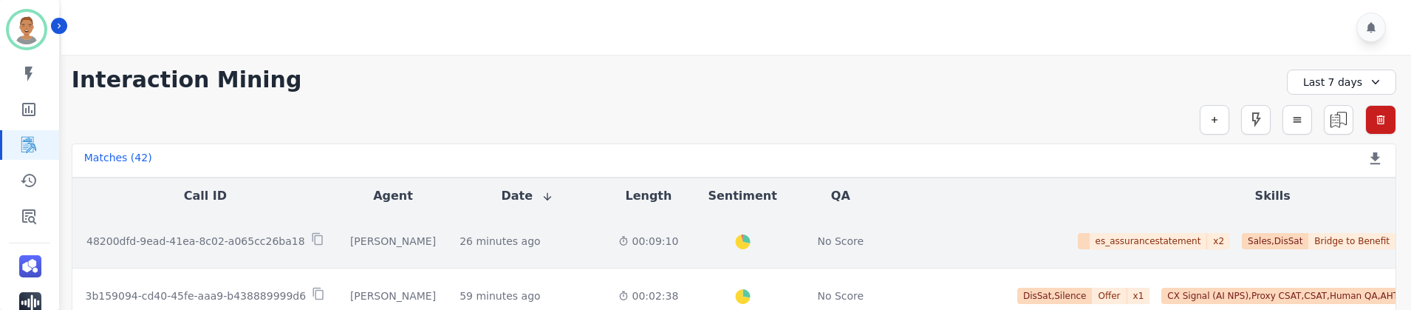
click at [155, 241] on p "48200dfd-9ead-41ea-8c02-a065cc26ba18" at bounding box center [195, 240] width 219 height 15
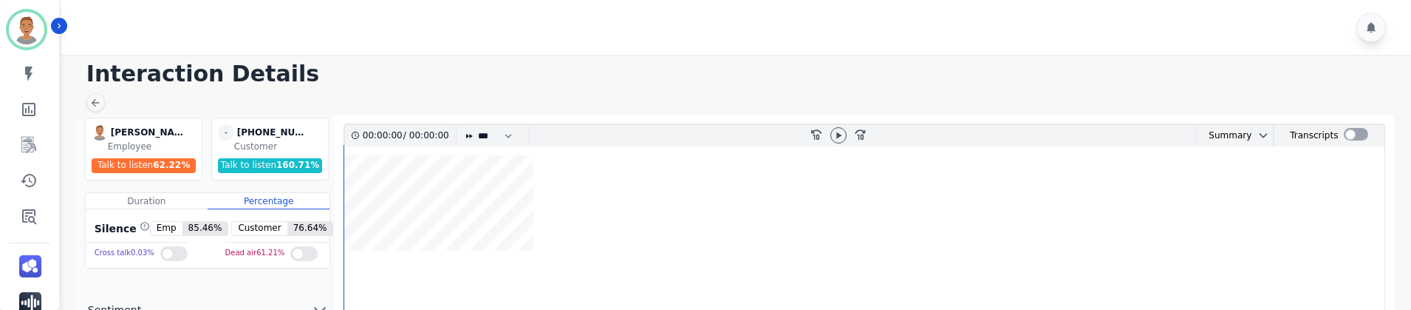
click at [127, 146] on div "Employee" at bounding box center [153, 146] width 91 height 12
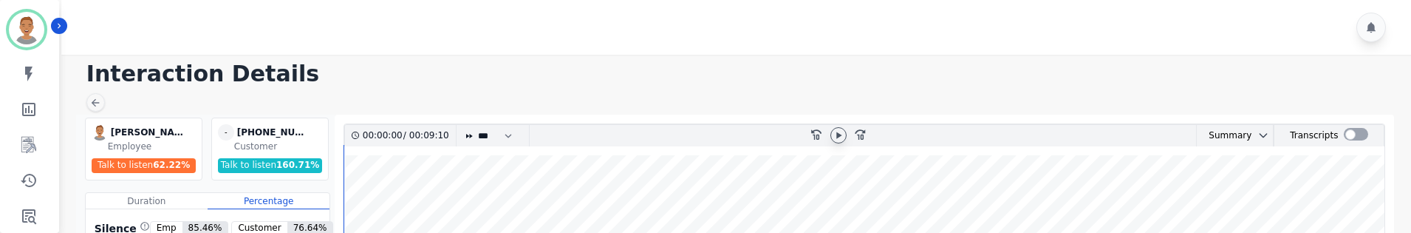
click at [710, 133] on icon at bounding box center [839, 135] width 12 height 12
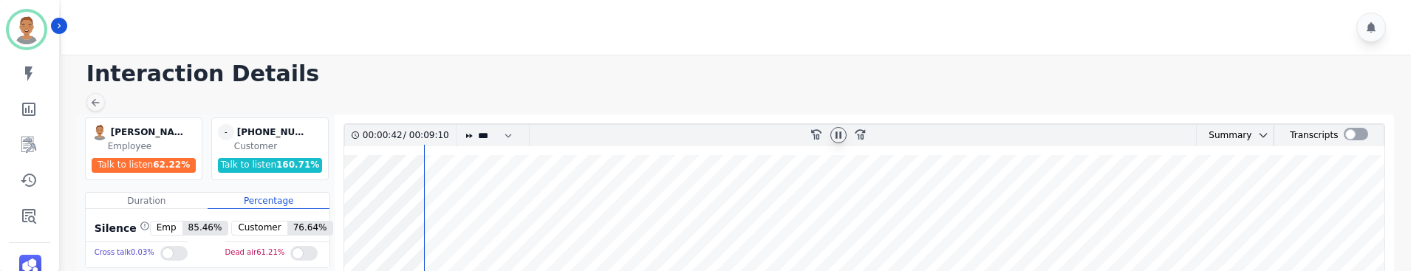
click at [160, 250] on div at bounding box center [173, 253] width 27 height 15
click at [294, 252] on div at bounding box center [303, 253] width 27 height 15
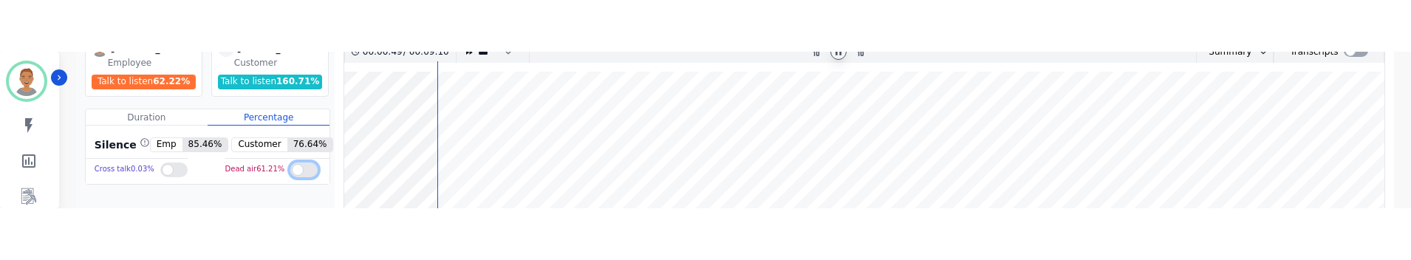
scroll to position [148, 0]
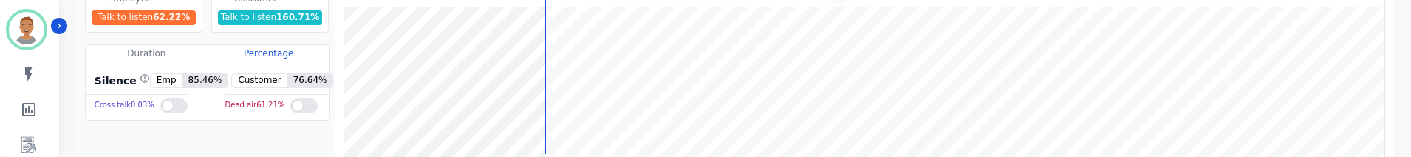
drag, startPoint x: 541, startPoint y: 59, endPoint x: 492, endPoint y: 66, distance: 49.9
click at [492, 66] on wave at bounding box center [864, 101] width 1041 height 189
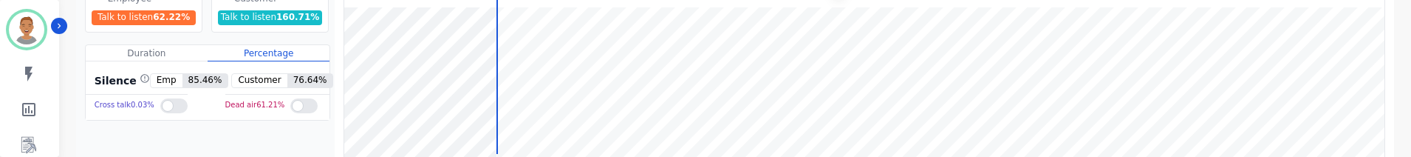
drag, startPoint x: 497, startPoint y: 49, endPoint x: 448, endPoint y: 51, distance: 48.8
click at [445, 49] on wave at bounding box center [864, 101] width 1041 height 189
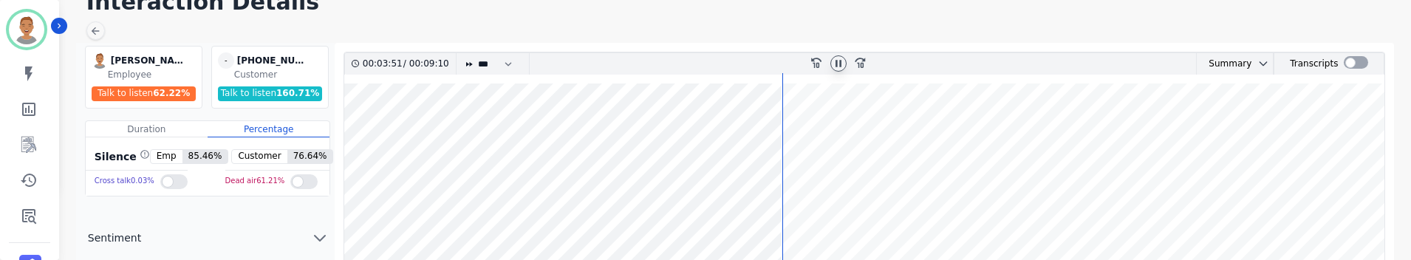
scroll to position [0, 0]
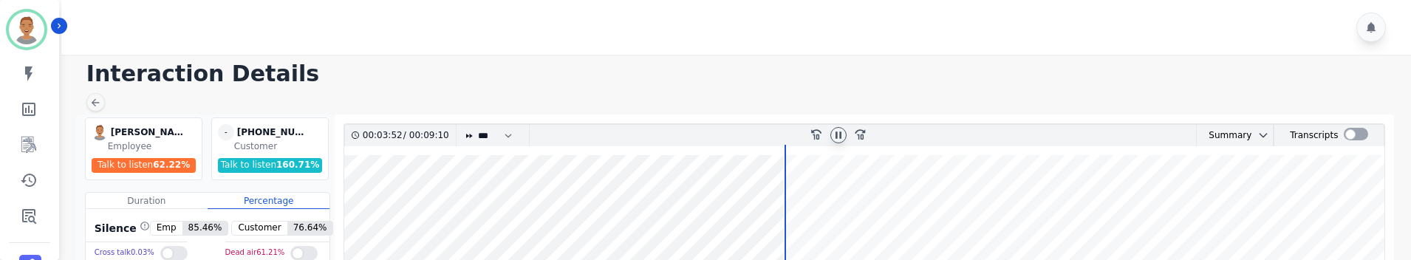
click at [710, 130] on icon at bounding box center [839, 135] width 12 height 12
